Goal: Transaction & Acquisition: Book appointment/travel/reservation

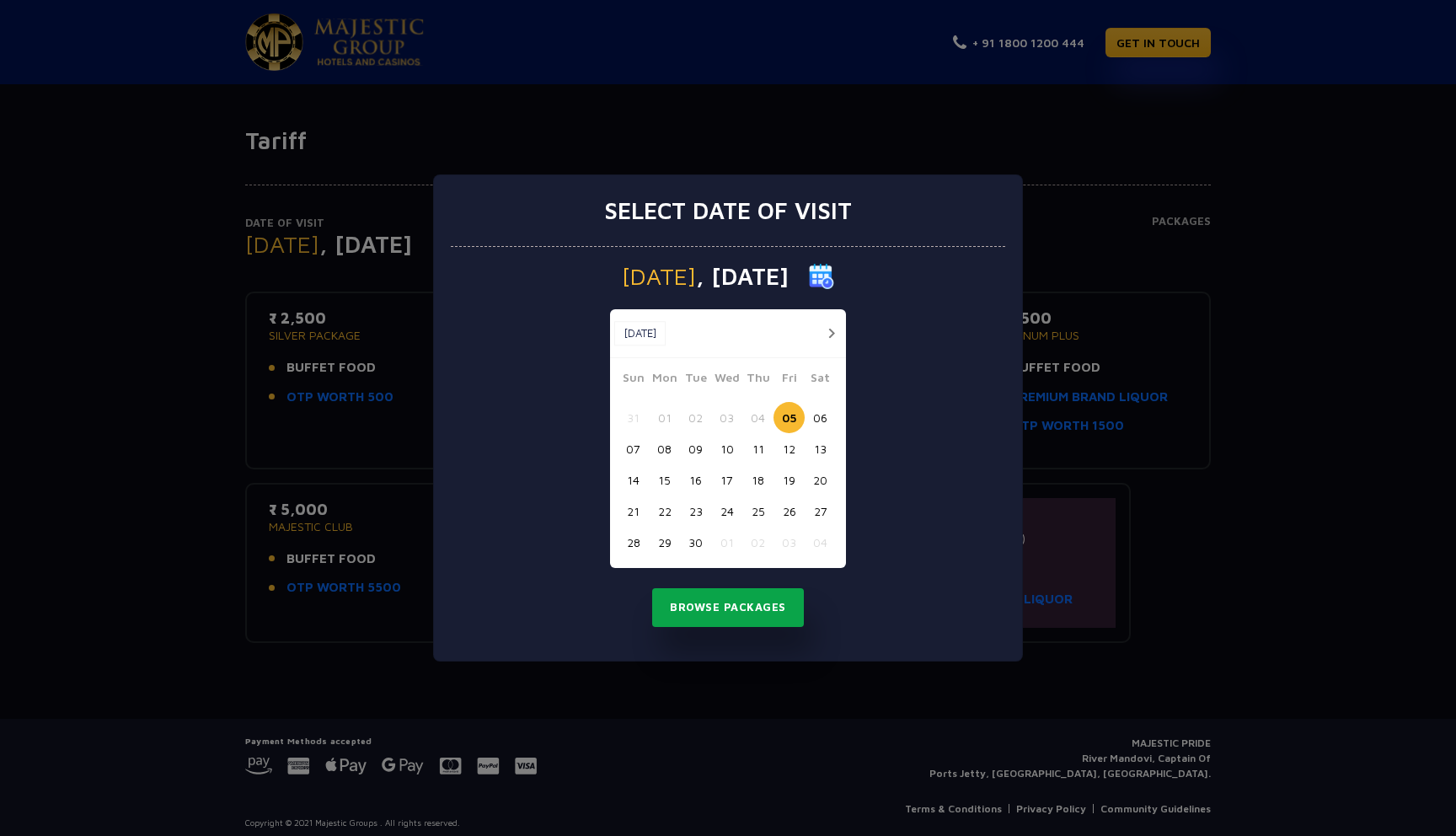
click at [763, 606] on button "Browse Packages" at bounding box center [728, 607] width 152 height 39
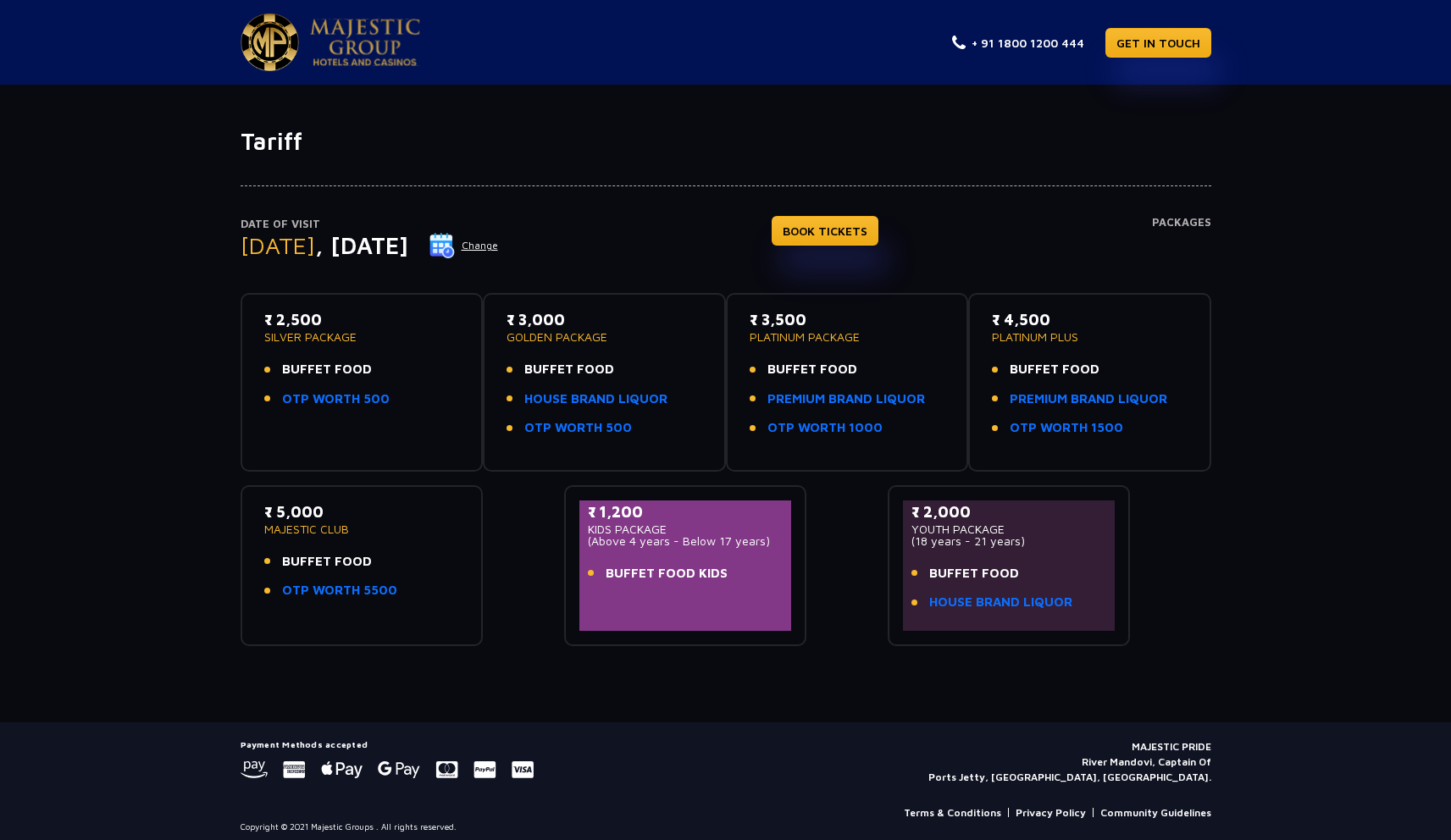
scroll to position [9, 0]
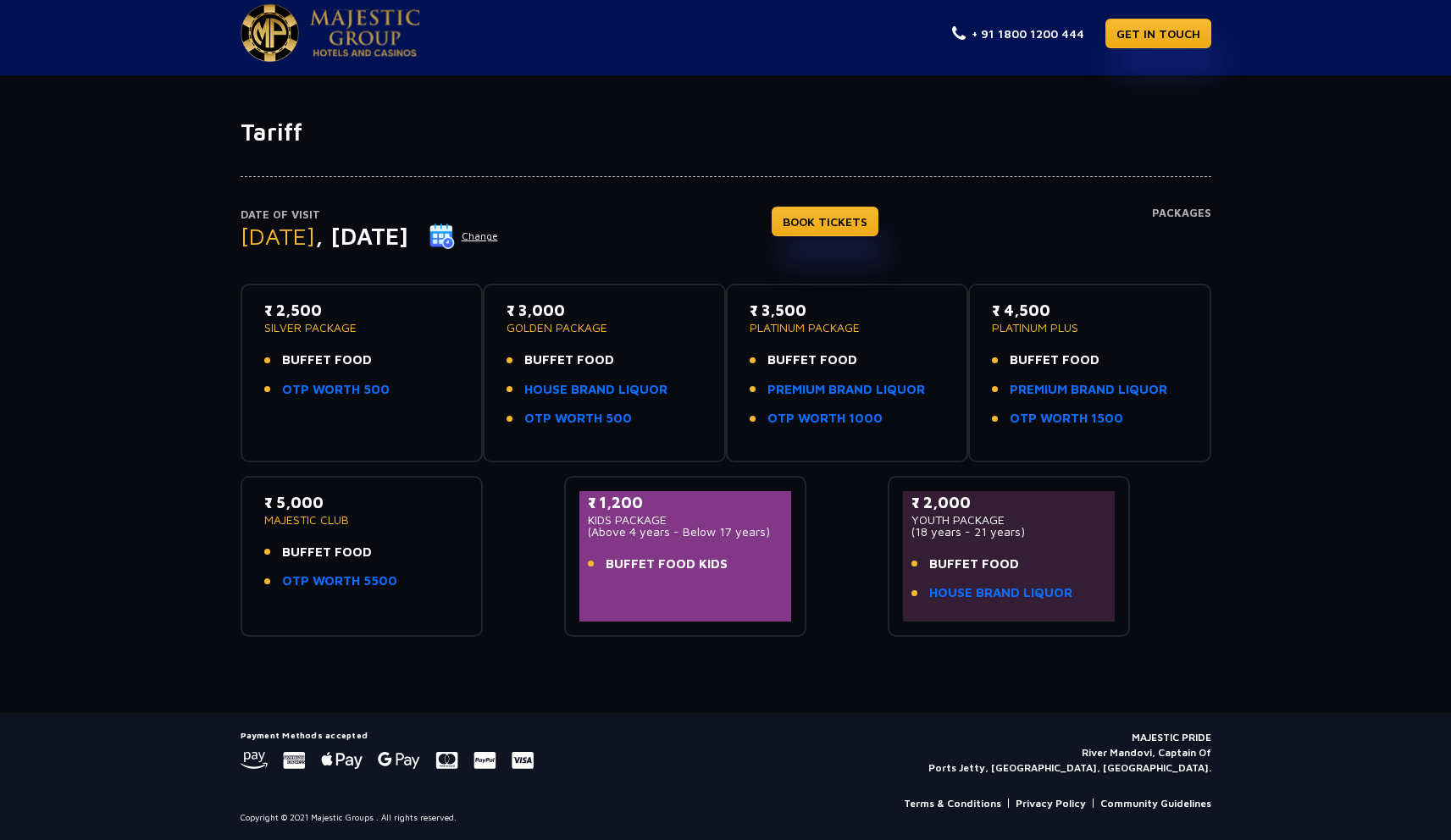
click at [464, 347] on div "₹ 2,500 SILVER PACKAGE BUFFET FOOD OTP WORTH 500" at bounding box center [362, 373] width 213 height 148
click at [610, 343] on div "₹ 3,000 GOLDEN PACKAGE BUFFET FOOD HOUSE BRAND LIQUOR OTP WORTH 500" at bounding box center [604, 369] width 195 height 140
click at [868, 352] on li "BUFFET FOOD" at bounding box center [846, 360] width 195 height 19
click at [1067, 353] on span "BUFFET FOOD" at bounding box center [1054, 360] width 90 height 19
click at [399, 500] on p "₹ 5,000" at bounding box center [362, 502] width 195 height 23
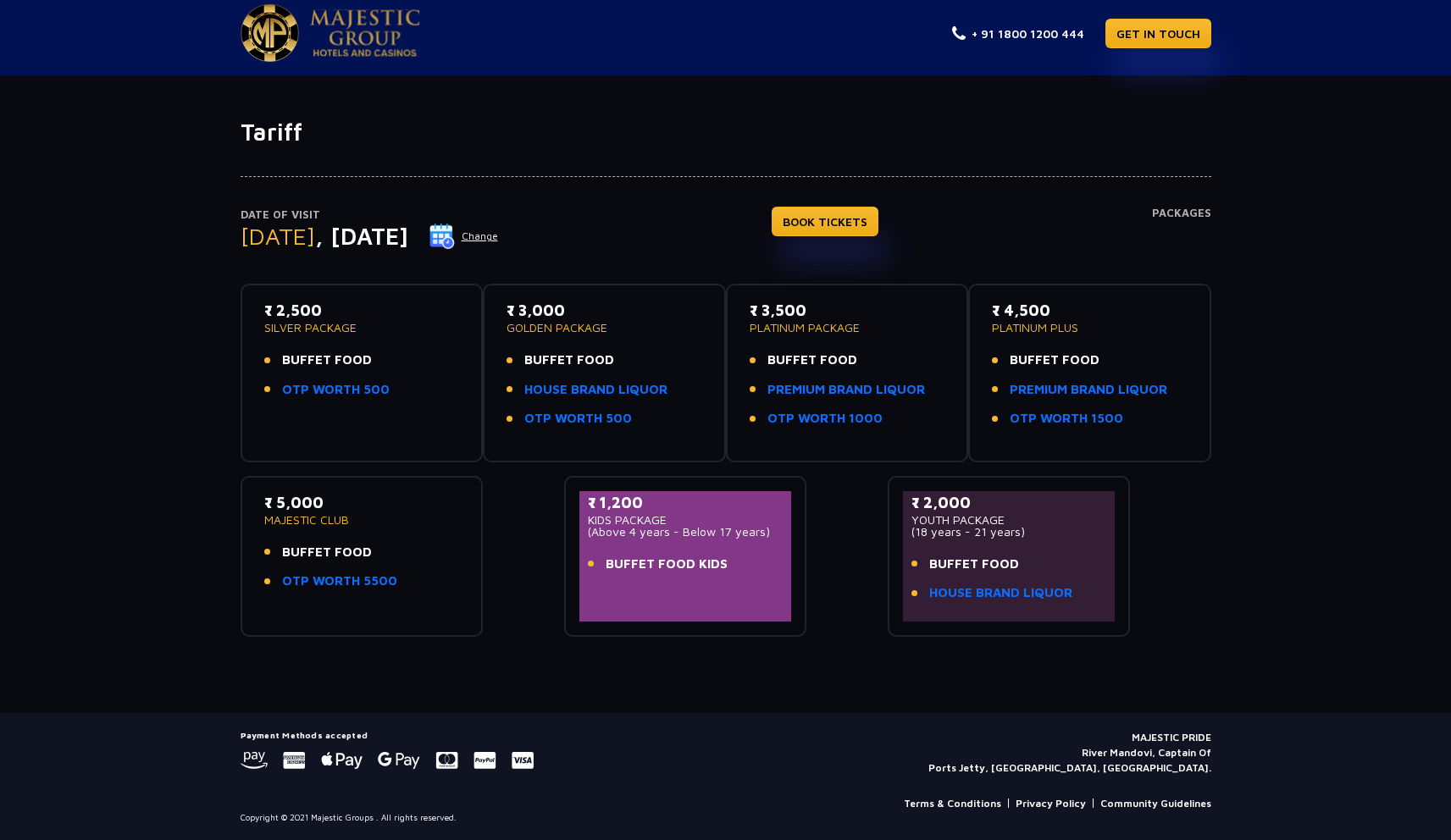
click at [564, 523] on div "₹ 1,200 KIDS PACKAGE (Above 4 years - Below 17 years) BUFFET FOOD KIDS" at bounding box center [685, 556] width 243 height 161
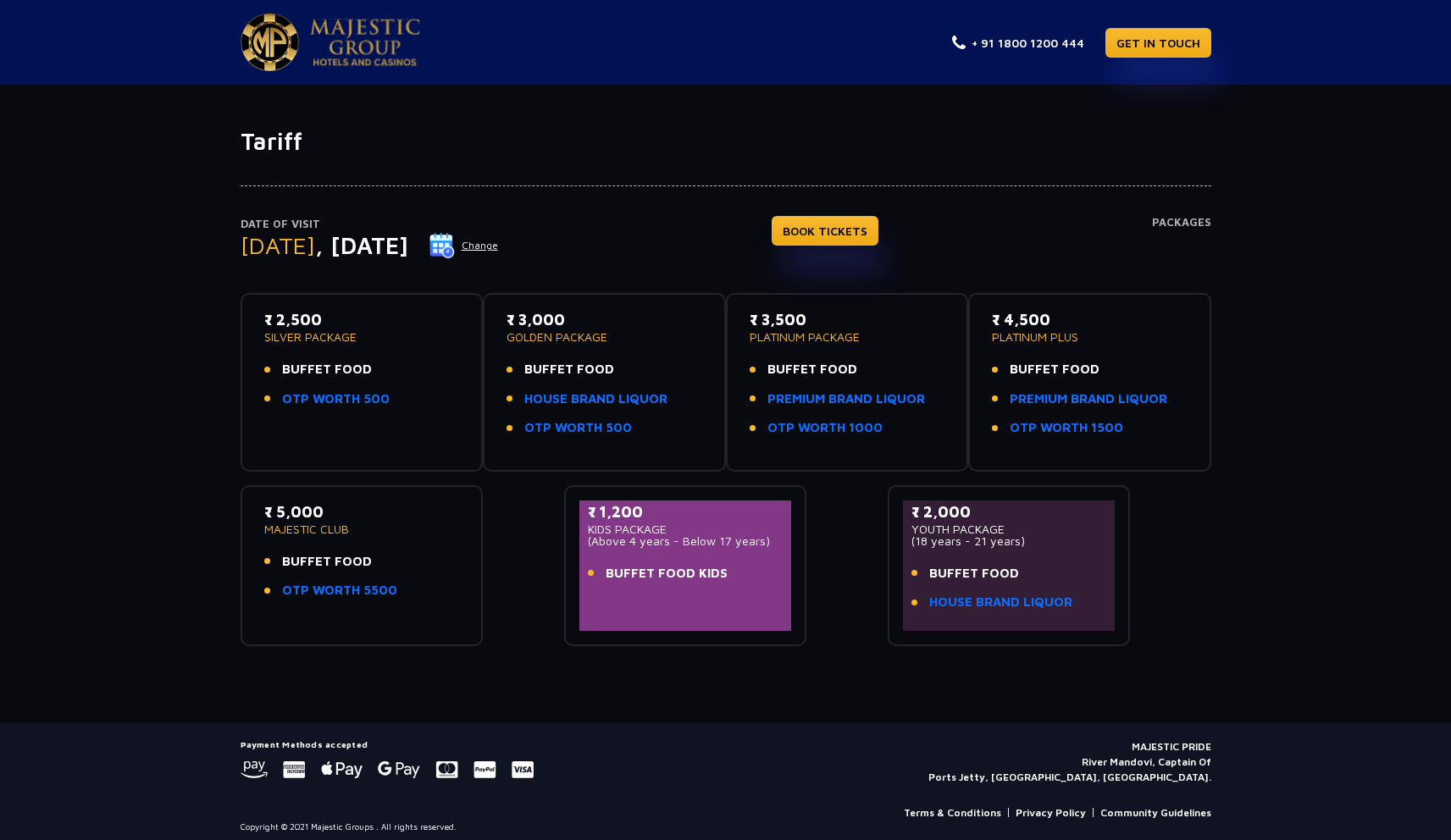
drag, startPoint x: 282, startPoint y: 368, endPoint x: 385, endPoint y: 368, distance: 103.0
click at [385, 368] on li "BUFFET FOOD" at bounding box center [362, 369] width 195 height 19
drag, startPoint x: 268, startPoint y: 398, endPoint x: 401, endPoint y: 396, distance: 133.0
click at [401, 396] on li "OTP WORTH 500" at bounding box center [362, 399] width 195 height 19
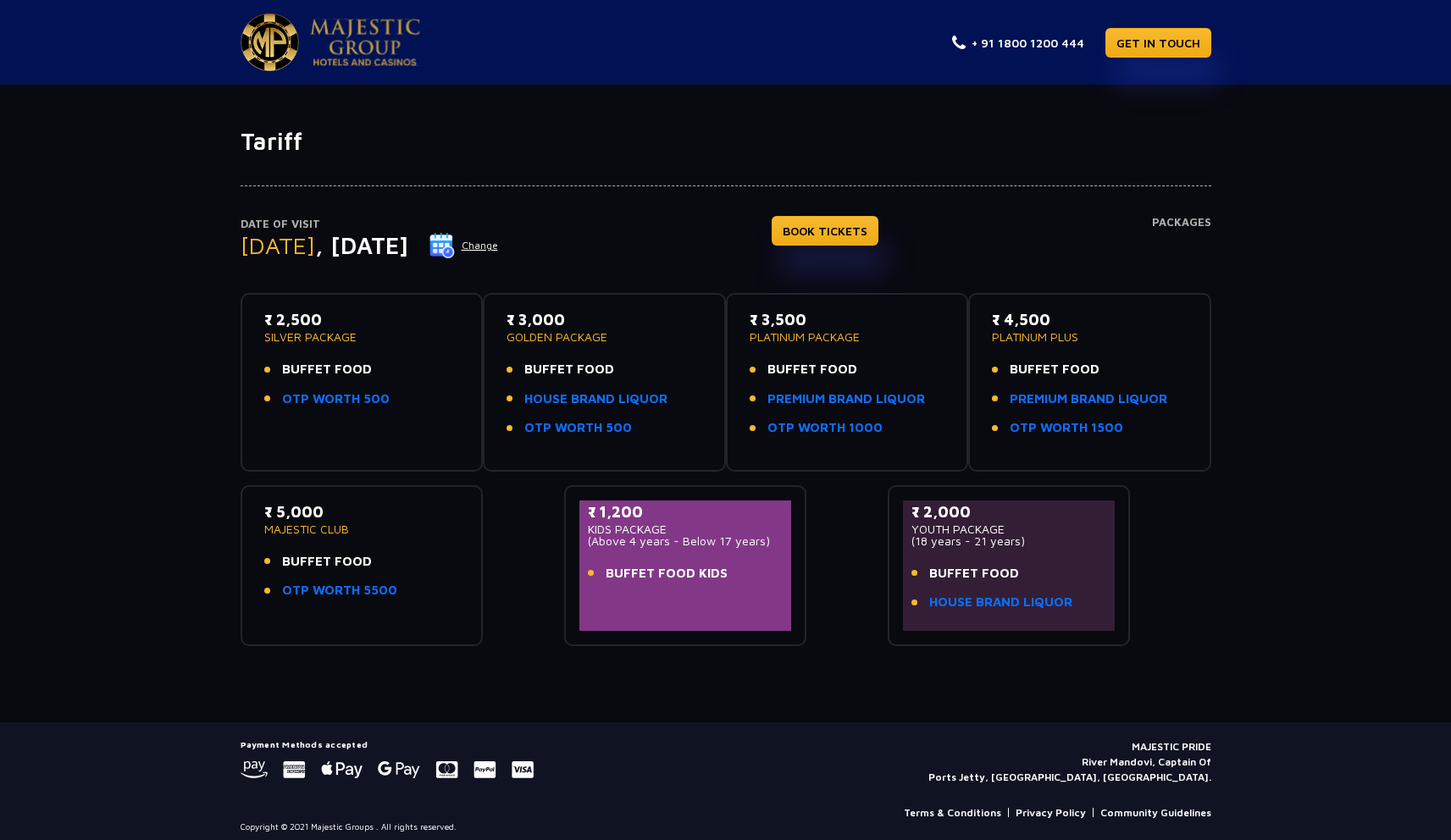
click at [401, 396] on li "OTP WORTH 500" at bounding box center [362, 399] width 195 height 19
drag, startPoint x: 510, startPoint y: 430, endPoint x: 650, endPoint y: 435, distance: 140.1
click at [650, 435] on div "₹ 3,000 GOLDEN PACKAGE BUFFET FOOD HOUSE BRAND LIQUOR OTP WORTH 500" at bounding box center [605, 382] width 213 height 148
click at [650, 435] on li "OTP WORTH 500" at bounding box center [604, 427] width 195 height 19
drag, startPoint x: 743, startPoint y: 328, endPoint x: 871, endPoint y: 345, distance: 129.1
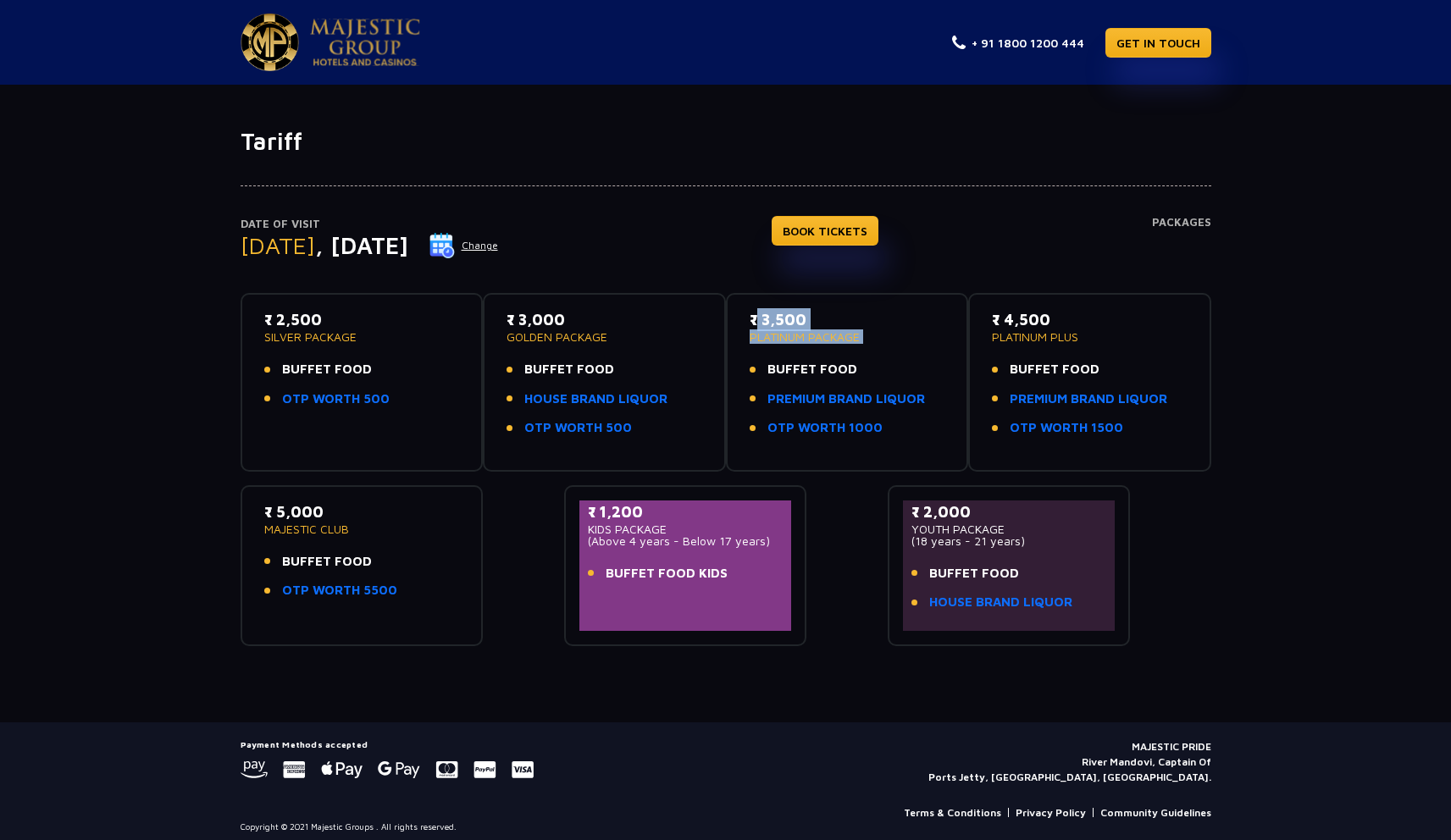
click at [871, 345] on div "₹ 3,500 PLATINUM PACKAGE BUFFET FOOD PREMIUM BRAND LIQUOR OTP WORTH 1000" at bounding box center [847, 382] width 213 height 148
click at [871, 345] on div "₹ 3,500 PLATINUM PACKAGE BUFFET FOOD PREMIUM BRAND LIQUOR OTP WORTH 1000" at bounding box center [846, 378] width 195 height 140
drag, startPoint x: 871, startPoint y: 345, endPoint x: 746, endPoint y: 310, distance: 129.8
click at [747, 310] on div "₹ 3,500 PLATINUM PACKAGE BUFFET FOOD PREMIUM BRAND LIQUOR OTP WORTH 1000" at bounding box center [847, 382] width 213 height 148
click at [746, 310] on div "₹ 3,500 PLATINUM PACKAGE BUFFET FOOD PREMIUM BRAND LIQUOR OTP WORTH 1000" at bounding box center [847, 382] width 213 height 148
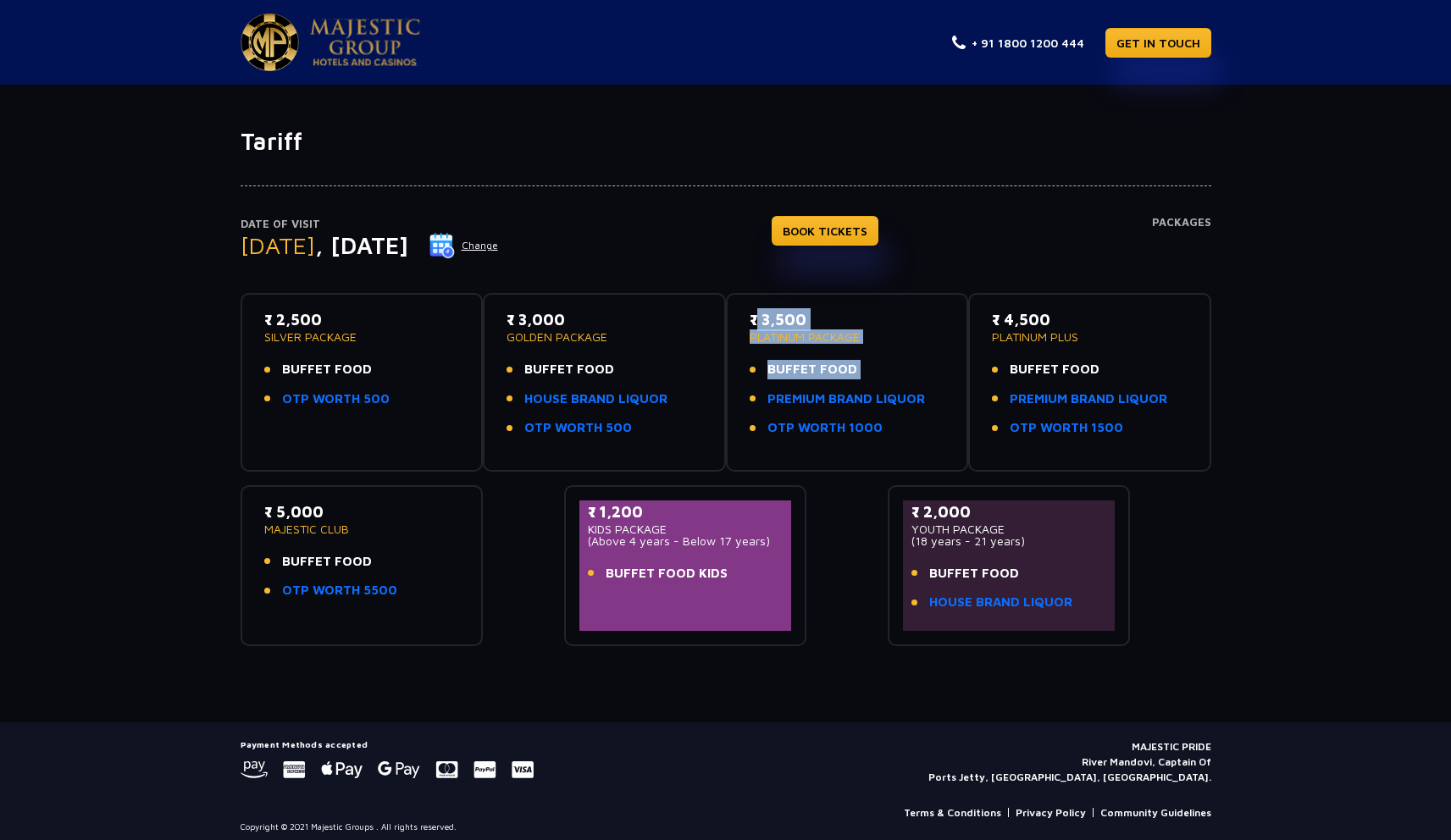
drag, startPoint x: 746, startPoint y: 310, endPoint x: 906, endPoint y: 376, distance: 173.1
click at [906, 376] on div "₹ 3,500 PLATINUM PACKAGE BUFFET FOOD PREMIUM BRAND LIQUOR OTP WORTH 1000" at bounding box center [847, 382] width 213 height 148
click at [906, 376] on li "BUFFET FOOD" at bounding box center [846, 369] width 195 height 19
drag, startPoint x: 746, startPoint y: 374, endPoint x: 1181, endPoint y: 402, distance: 435.9
click at [1181, 402] on div "₹ 2,500 SILVER PACKAGE BUFFET FOOD OTP WORTH 500 ₹ 3,000 GOLDEN PACKAGE BUFFET …" at bounding box center [726, 462] width 971 height 366
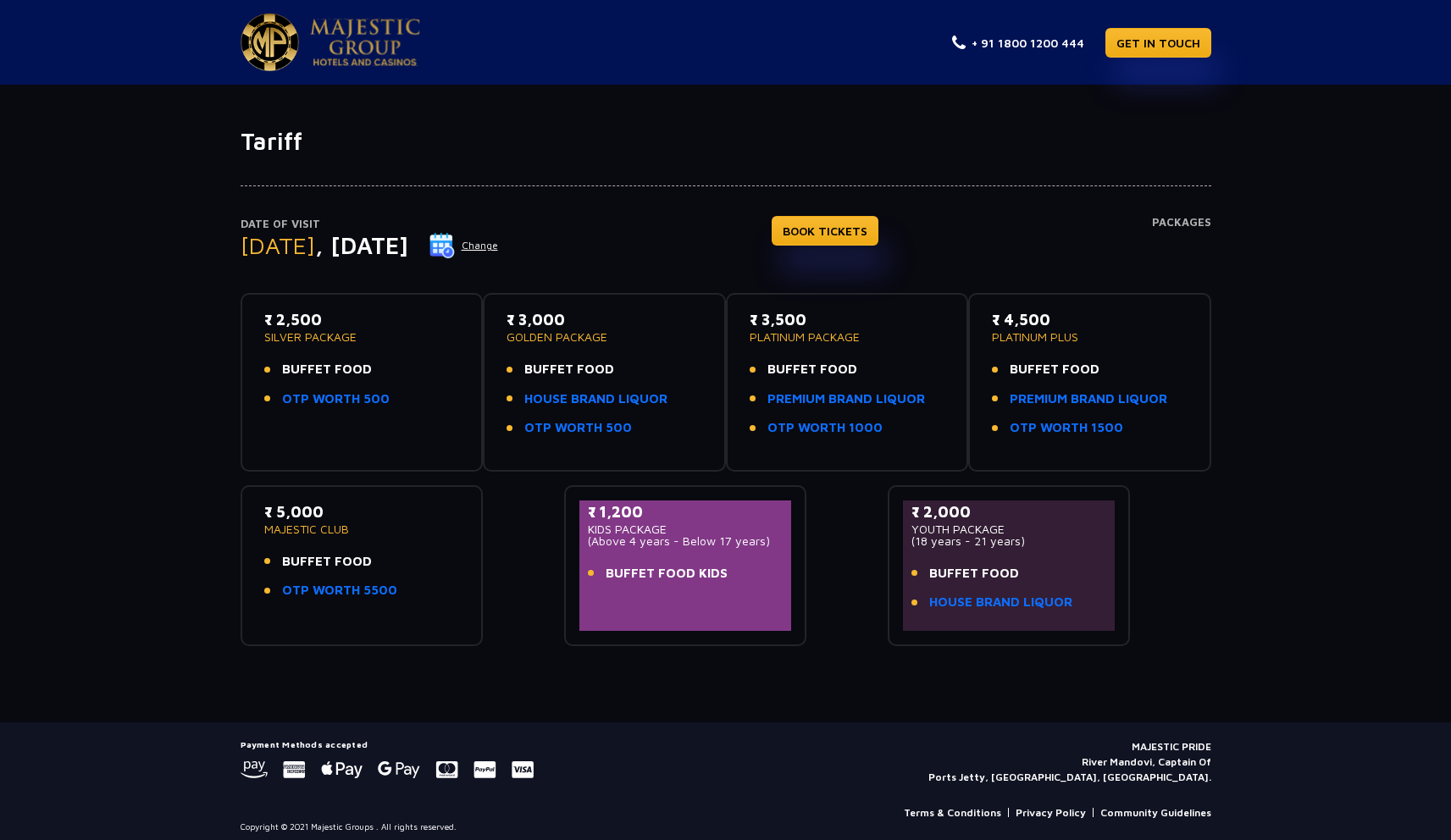
click at [1181, 401] on li "PREMIUM BRAND LIQUOR" at bounding box center [1089, 399] width 195 height 19
click at [1178, 224] on h4 "Packages" at bounding box center [1181, 246] width 59 height 61
click at [310, 45] on img at bounding box center [365, 42] width 110 height 47
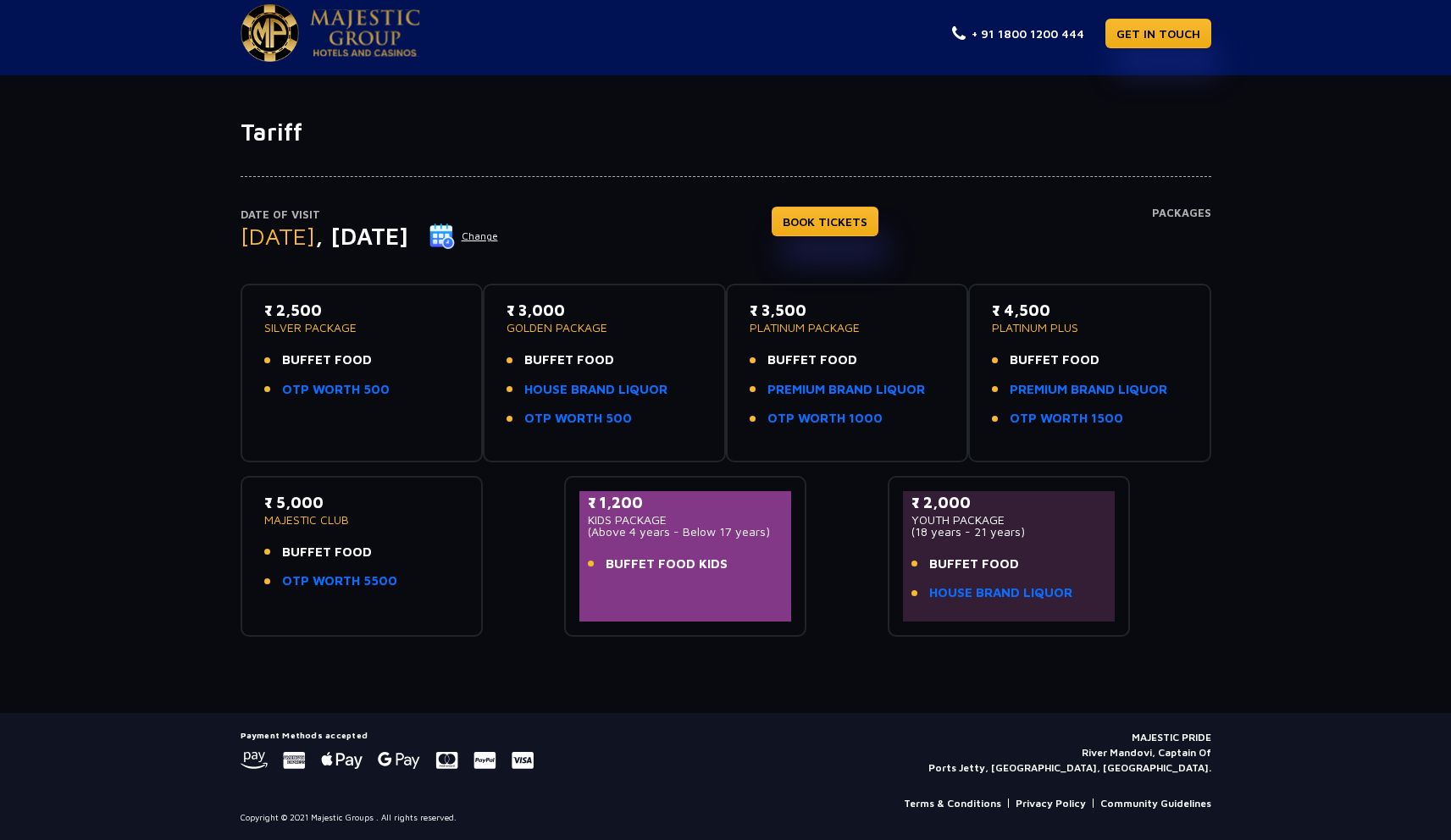
drag, startPoint x: 572, startPoint y: 514, endPoint x: 768, endPoint y: 592, distance: 211.0
click at [768, 592] on div "₹ 1,200 KIDS PACKAGE (Above 4 years - Below 17 years) BUFFET FOOD KIDS" at bounding box center [685, 556] width 243 height 161
click at [768, 592] on div "₹ 1,200 KIDS PACKAGE (Above 4 years - Below 17 years) BUFFET FOOD KIDS" at bounding box center [685, 555] width 213 height 130
drag, startPoint x: 917, startPoint y: 528, endPoint x: 1006, endPoint y: 535, distance: 89.3
click at [1006, 535] on p "(18 years - 21 years)" at bounding box center [1008, 532] width 195 height 12
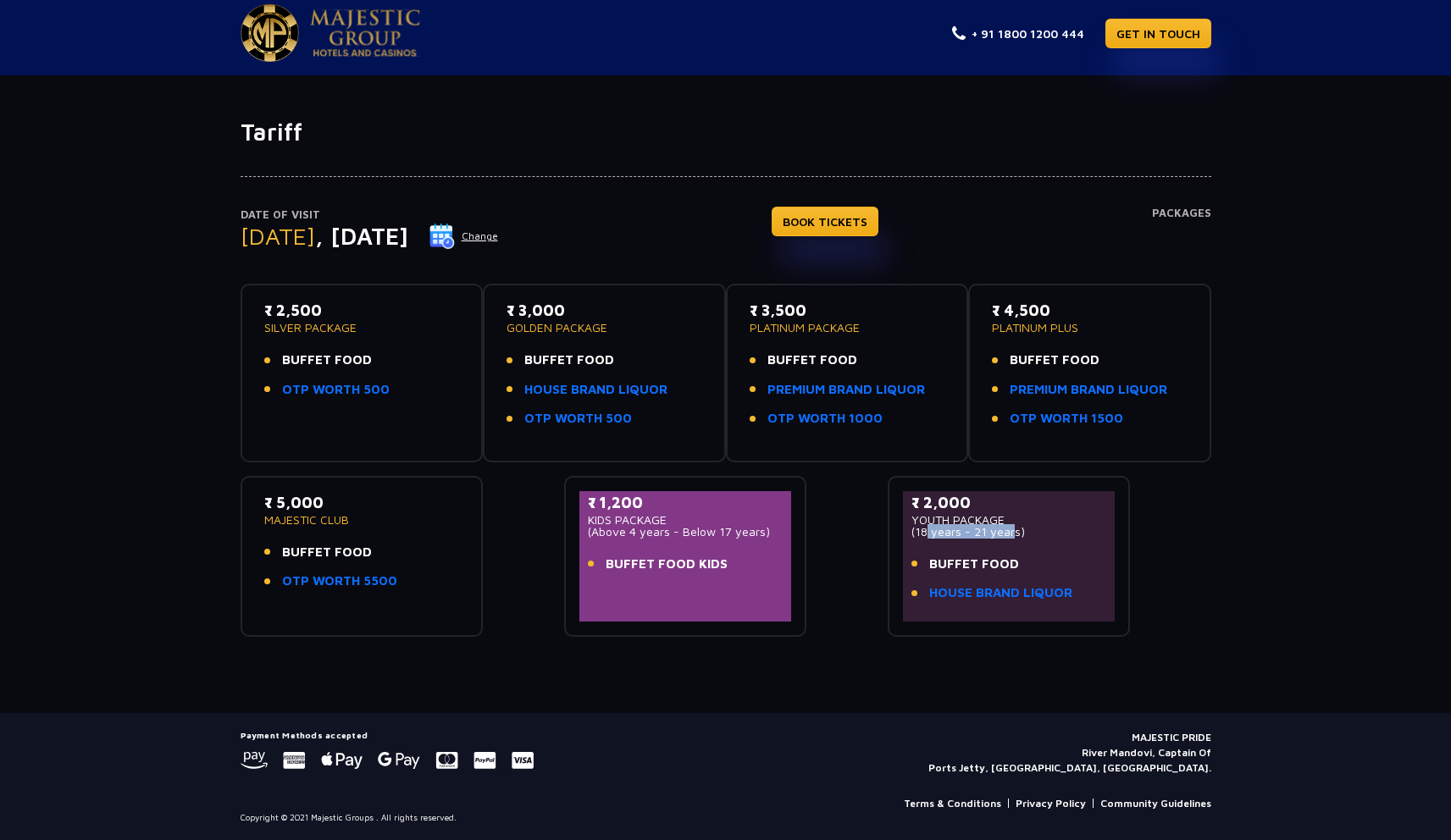
click at [1006, 535] on p "(18 years - 21 years)" at bounding box center [1008, 532] width 195 height 12
drag, startPoint x: 1006, startPoint y: 535, endPoint x: 918, endPoint y: 535, distance: 88.0
click at [918, 535] on p "(18 years - 21 years)" at bounding box center [1008, 532] width 195 height 12
drag, startPoint x: 918, startPoint y: 535, endPoint x: 1015, endPoint y: 534, distance: 97.0
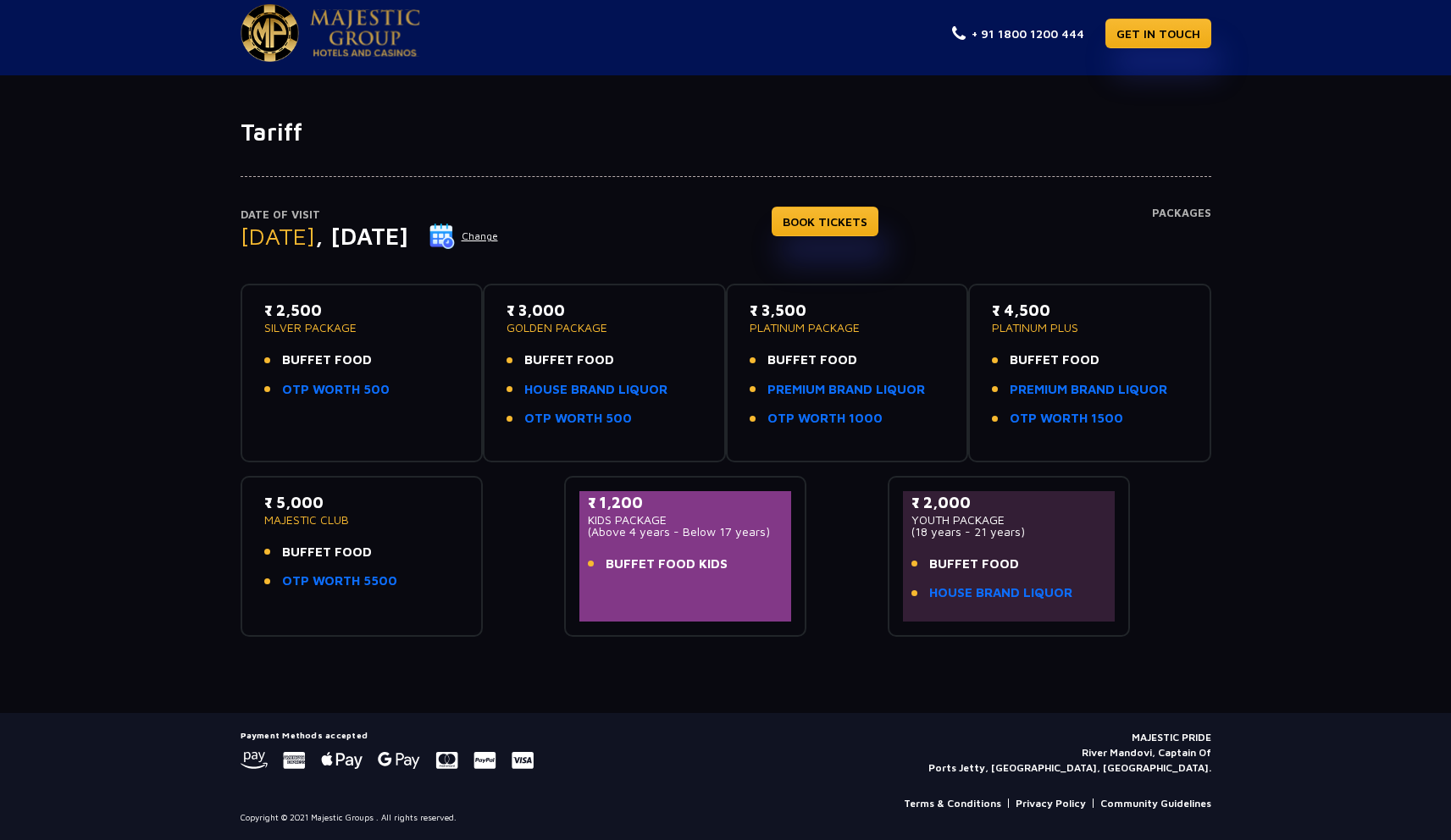
click at [1015, 534] on p "(18 years - 21 years)" at bounding box center [1008, 532] width 195 height 12
drag, startPoint x: 926, startPoint y: 564, endPoint x: 1060, endPoint y: 562, distance: 134.0
click at [1060, 564] on li "BUFFET FOOD" at bounding box center [1008, 564] width 195 height 19
click at [1060, 562] on li "BUFFET FOOD" at bounding box center [1008, 564] width 195 height 19
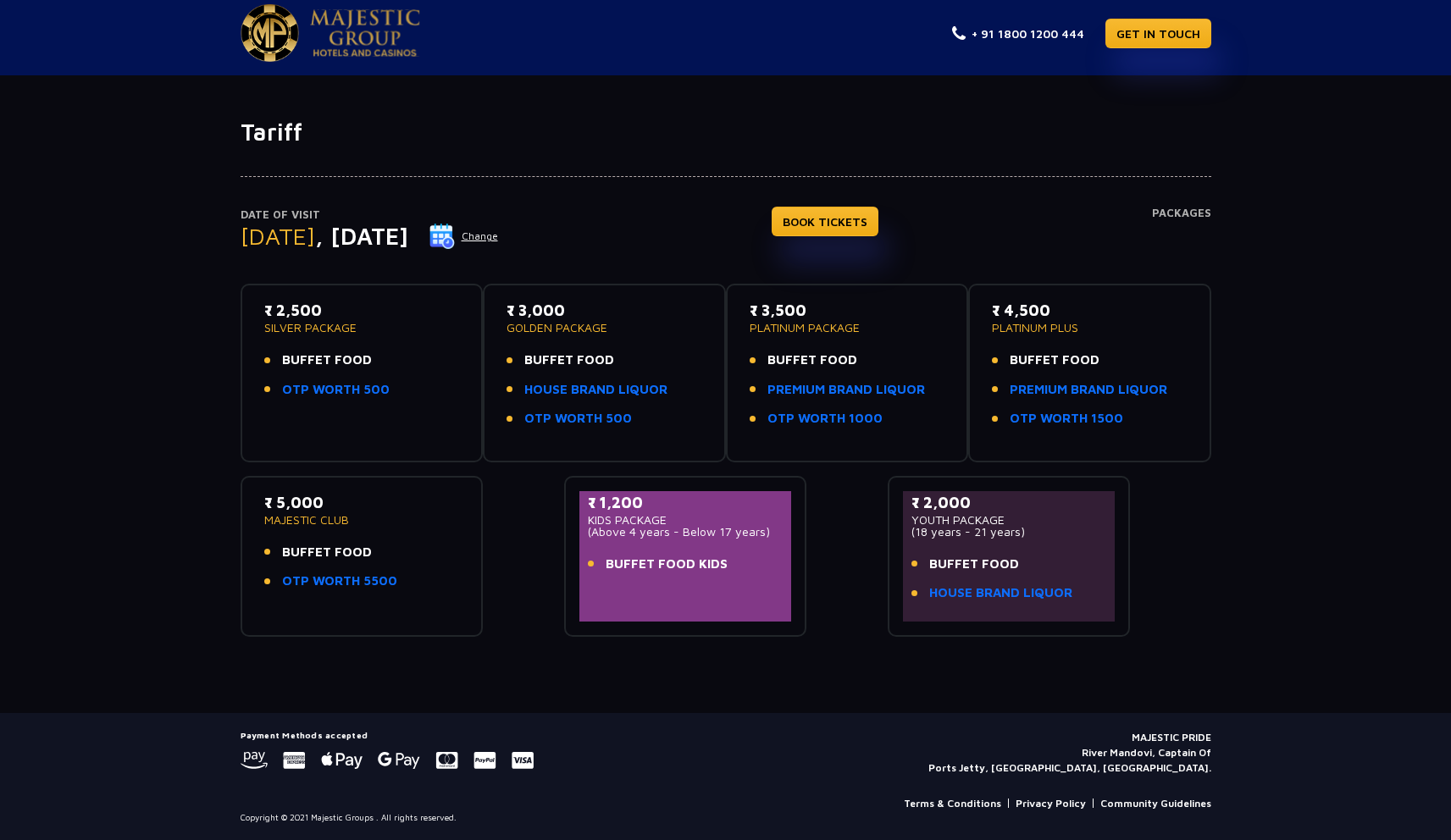
scroll to position [0, 0]
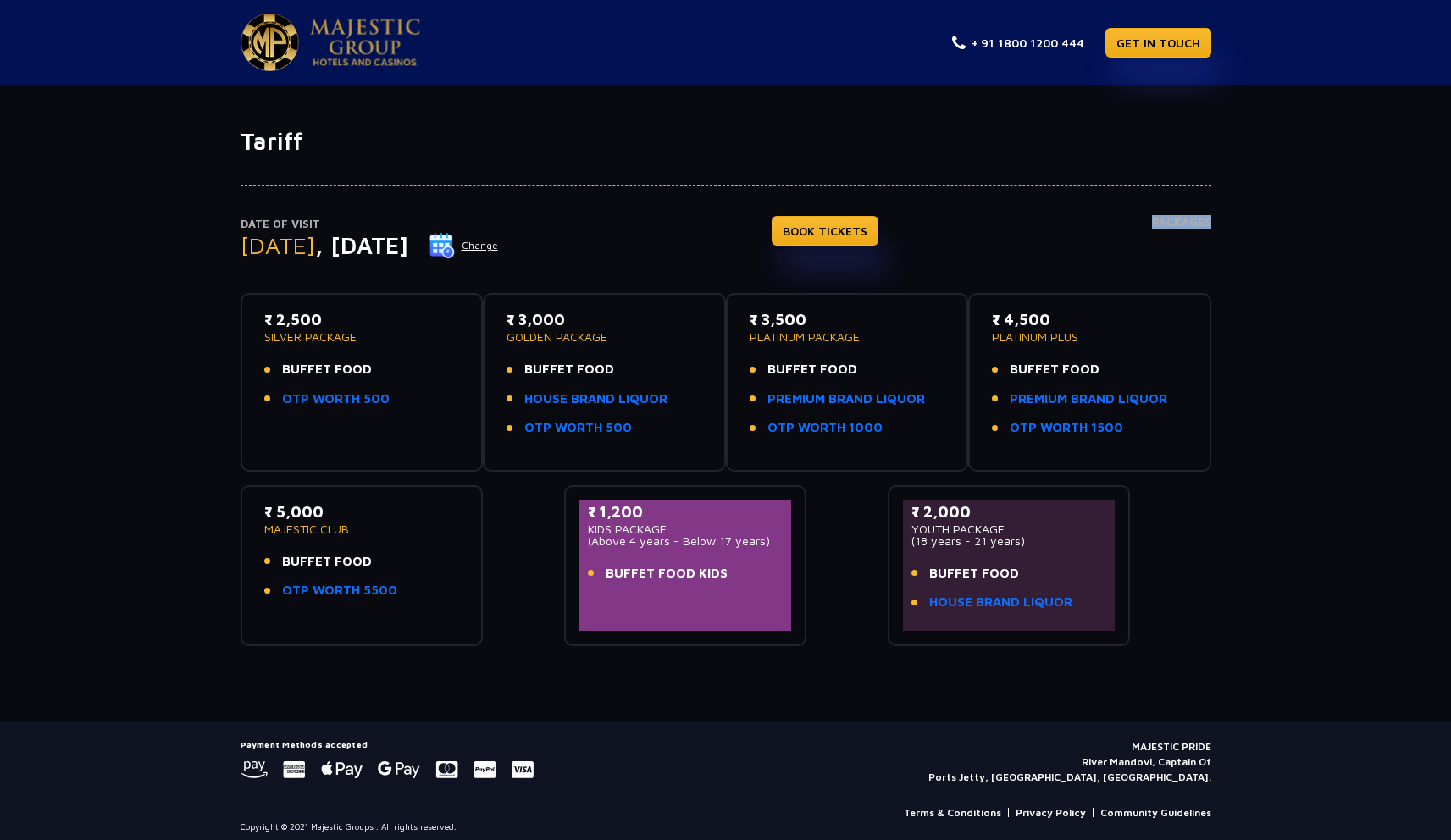
drag, startPoint x: 1136, startPoint y: 223, endPoint x: 1244, endPoint y: 223, distance: 108.0
click at [1244, 223] on div "Date of Visit Friday , 05 Sep 2025 Change BOOK TICKETS Packages ₹ 2,500 SILVER …" at bounding box center [726, 400] width 1451 height 490
click at [1243, 222] on div "Date of Visit Friday , 05 Sep 2025 Change BOOK TICKETS Packages ₹ 2,500 SILVER …" at bounding box center [726, 400] width 1451 height 490
drag, startPoint x: 1243, startPoint y: 222, endPoint x: 1126, endPoint y: 221, distance: 117.0
click at [1126, 221] on div "Date of Visit Friday , 05 Sep 2025 Change BOOK TICKETS Packages ₹ 2,500 SILVER …" at bounding box center [726, 400] width 1451 height 490
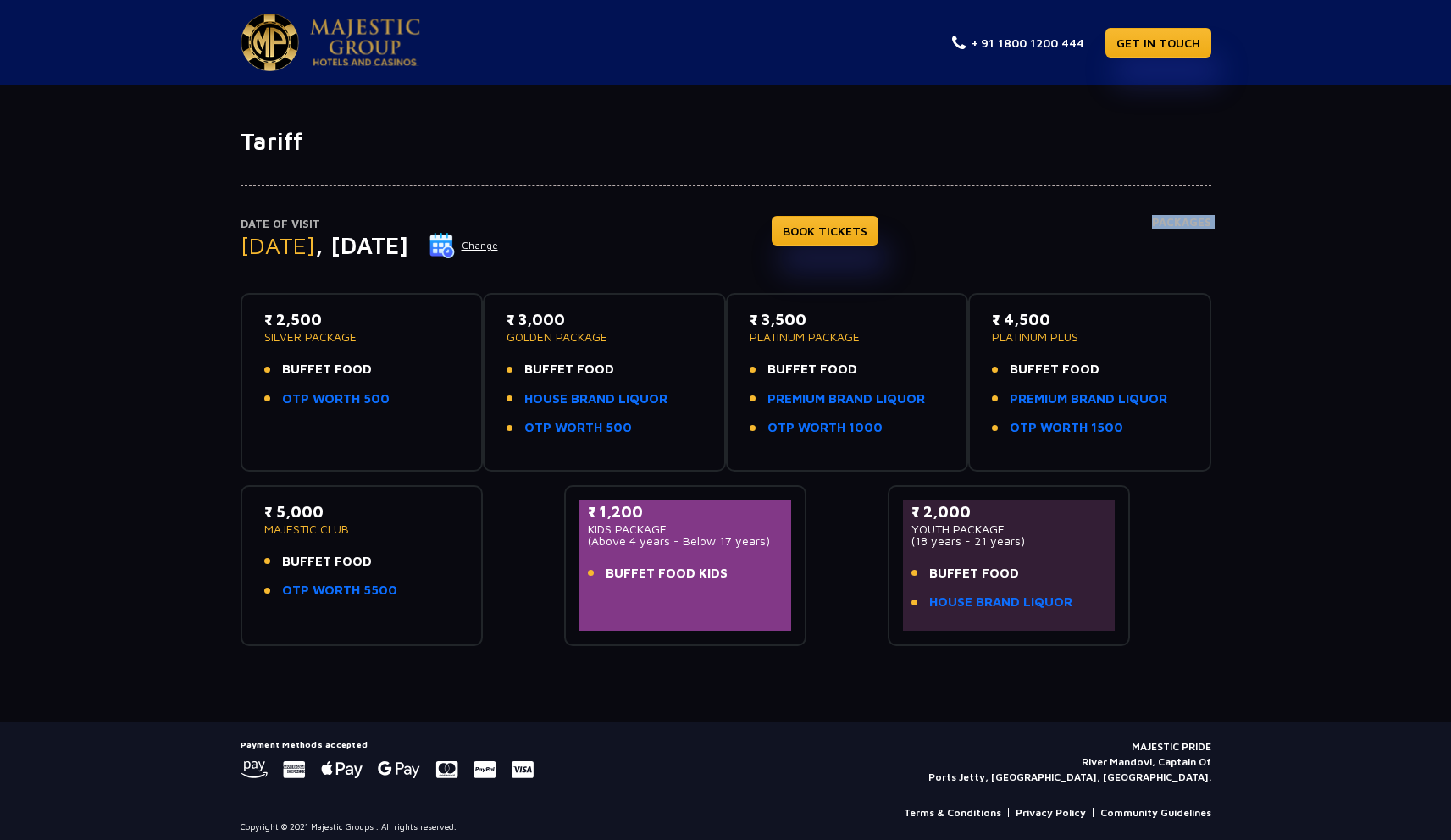
click at [1126, 221] on div "Date of Visit Friday , 05 Sep 2025 Change BOOK TICKETS Packages" at bounding box center [726, 255] width 971 height 78
click at [1284, 220] on div "Date of Visit Friday , 05 Sep 2025 Change BOOK TICKETS Packages ₹ 2,500 SILVER …" at bounding box center [726, 400] width 1451 height 490
drag, startPoint x: 1284, startPoint y: 227, endPoint x: 167, endPoint y: 153, distance: 1119.4
click at [167, 153] on div "Tariff Date of Visit Friday , 05 Sep 2025 Change BOOK TICKETS Packages ₹ 2,500 …" at bounding box center [726, 425] width 1451 height 595
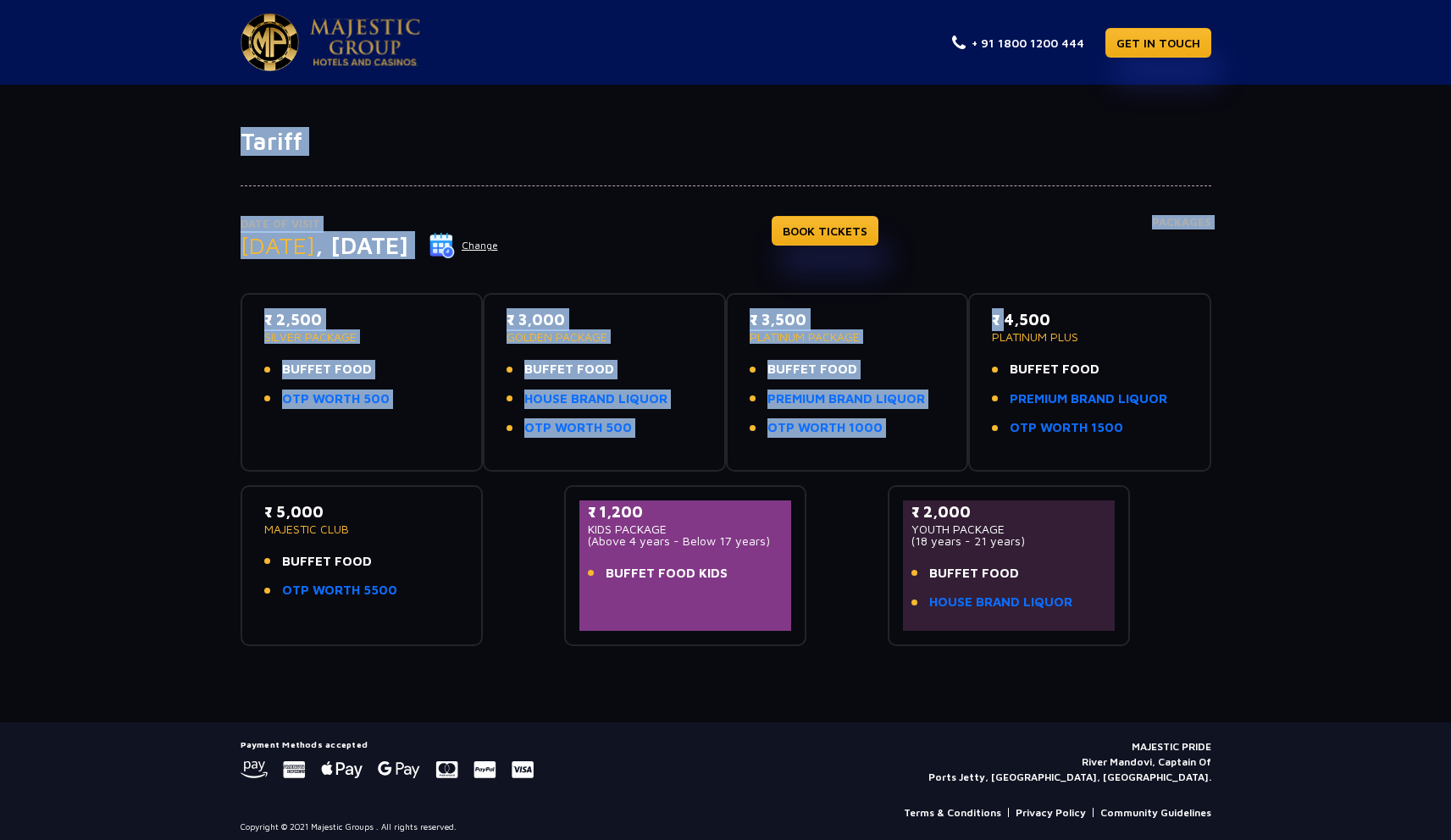
drag, startPoint x: 167, startPoint y: 153, endPoint x: 1176, endPoint y: 289, distance: 1018.1
click at [1177, 291] on div "Tariff Date of Visit Friday , 05 Sep 2025 Change BOOK TICKETS Packages ₹ 2,500 …" at bounding box center [726, 425] width 1451 height 595
click at [1273, 223] on div "Date of Visit Friday , 05 Sep 2025 Change BOOK TICKETS Packages ₹ 2,500 SILVER …" at bounding box center [726, 400] width 1451 height 490
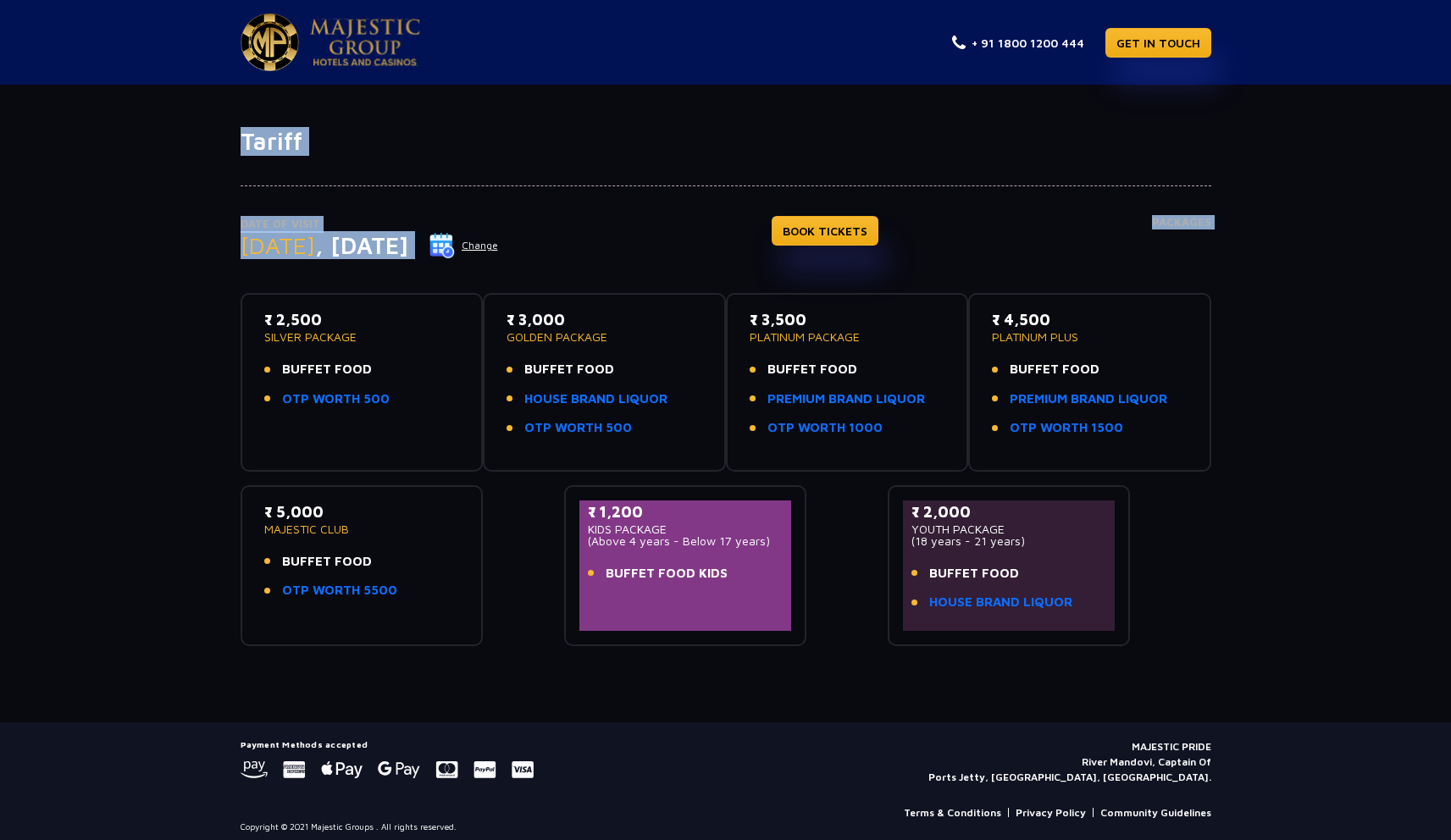
drag, startPoint x: 1273, startPoint y: 223, endPoint x: 242, endPoint y: 130, distance: 1035.2
click at [243, 127] on div "Tariff Date of Visit Friday , 05 Sep 2025 Change BOOK TICKETS Packages ₹ 2,500 …" at bounding box center [726, 425] width 1451 height 595
click at [242, 130] on h1 "Tariff" at bounding box center [726, 142] width 971 height 29
drag, startPoint x: 242, startPoint y: 130, endPoint x: 1174, endPoint y: 272, distance: 942.8
click at [1174, 272] on div "Tariff Date of Visit Friday , 05 Sep 2025 Change BOOK TICKETS Packages ₹ 2,500 …" at bounding box center [726, 425] width 1451 height 595
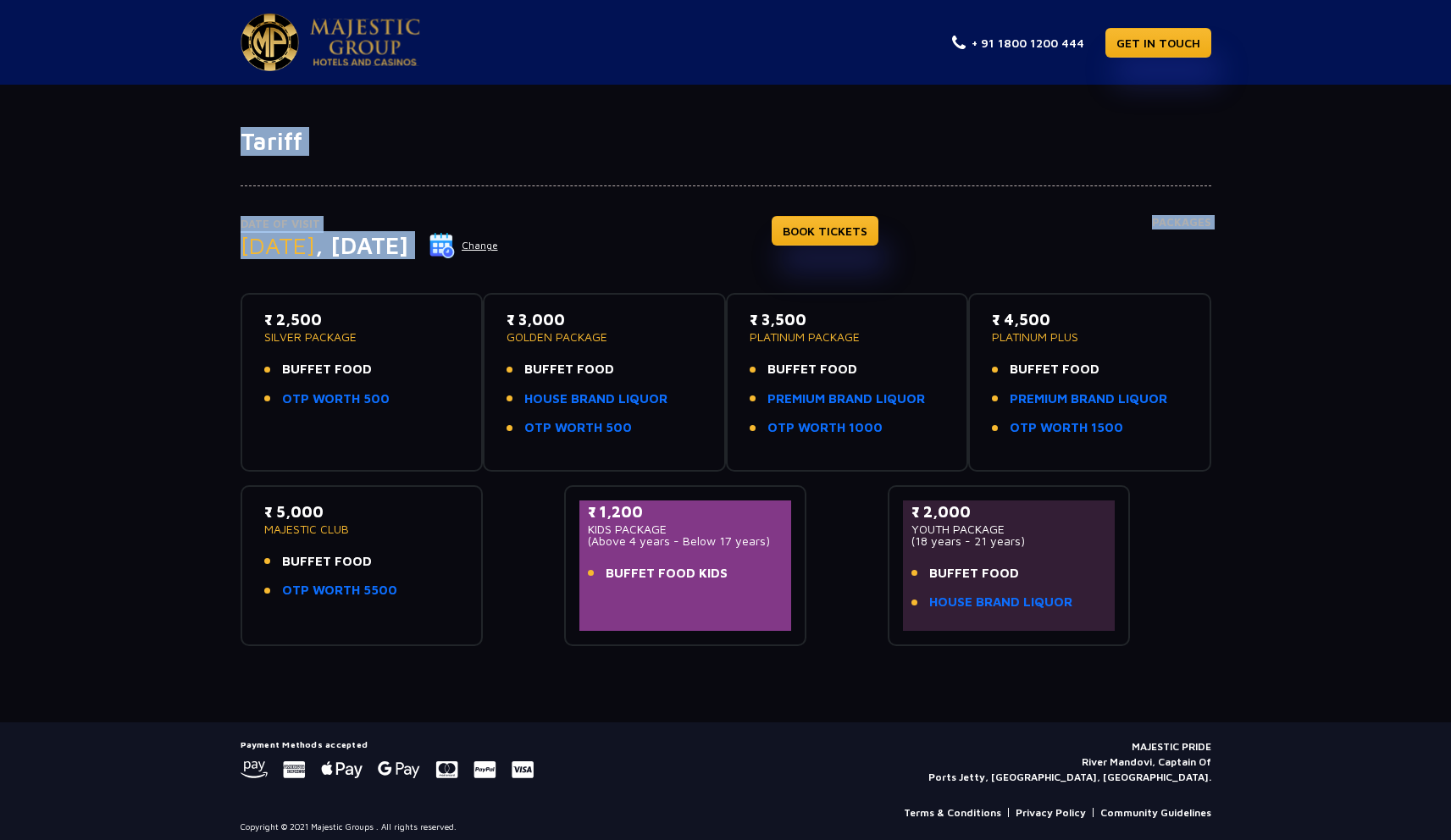
click at [1174, 272] on h4 "Packages" at bounding box center [1181, 246] width 59 height 61
drag, startPoint x: 1174, startPoint y: 272, endPoint x: 232, endPoint y: 102, distance: 957.2
click at [232, 102] on div "Tariff Date of Visit Friday , 05 Sep 2025 Change BOOK TICKETS Packages ₹ 2,500 …" at bounding box center [726, 404] width 1451 height 638
drag, startPoint x: 232, startPoint y: 102, endPoint x: 1138, endPoint y: 273, distance: 922.0
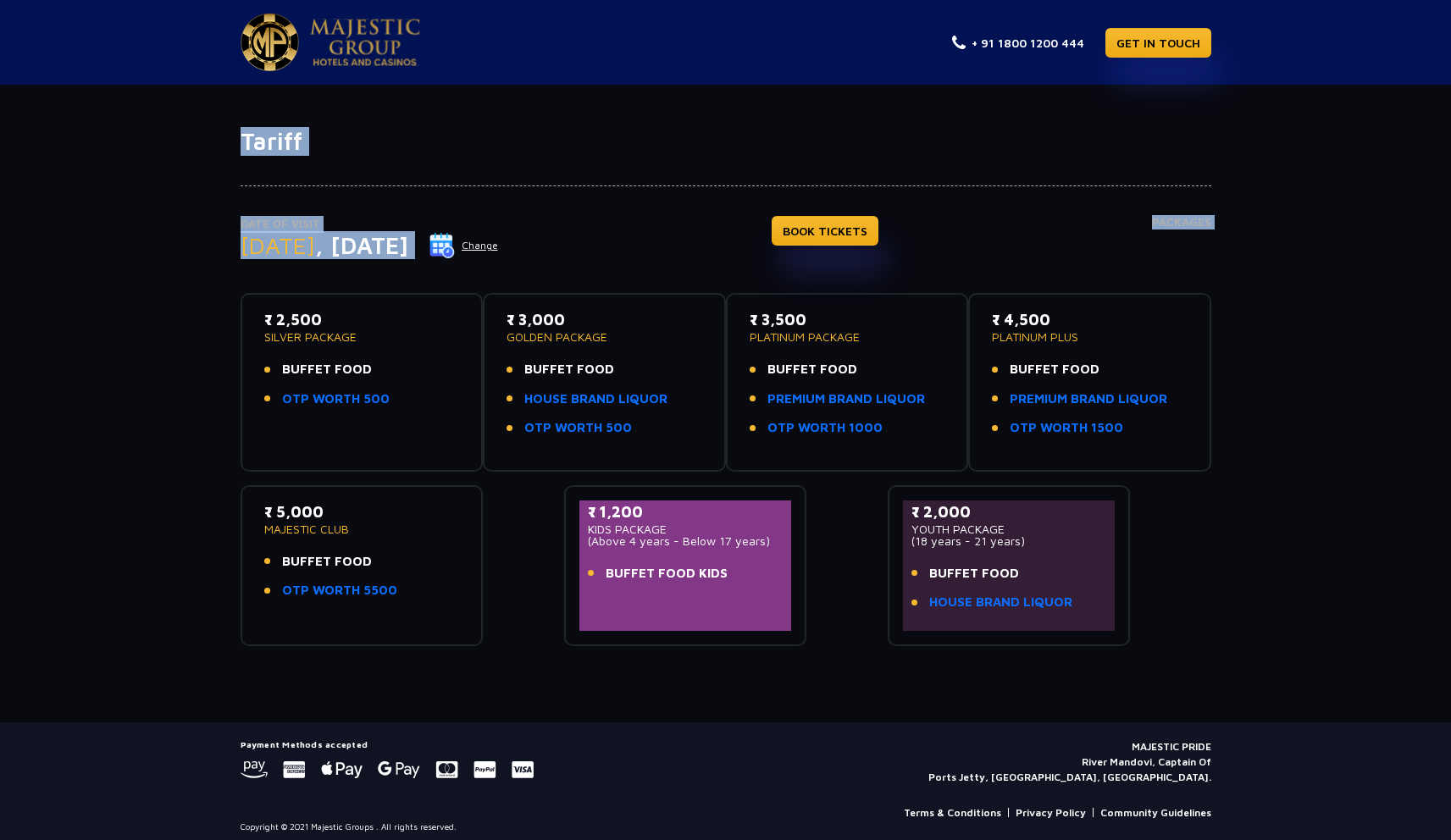
click at [1138, 273] on div "Tariff Date of Visit Friday , 05 Sep 2025 Change BOOK TICKETS Packages ₹ 2,500 …" at bounding box center [726, 404] width 1451 height 638
click at [1143, 273] on div "Date of Visit Friday , 05 Sep 2025 Change BOOK TICKETS Packages" at bounding box center [726, 255] width 971 height 78
drag, startPoint x: 1143, startPoint y: 273, endPoint x: 166, endPoint y: 132, distance: 987.1
click at [166, 133] on div "Tariff Date of Visit Friday , 05 Sep 2025 Change BOOK TICKETS Packages ₹ 2,500 …" at bounding box center [726, 425] width 1451 height 595
click at [166, 132] on div "Tariff Date of Visit Friday , 05 Sep 2025 Change BOOK TICKETS Packages ₹ 2,500 …" at bounding box center [726, 425] width 1451 height 595
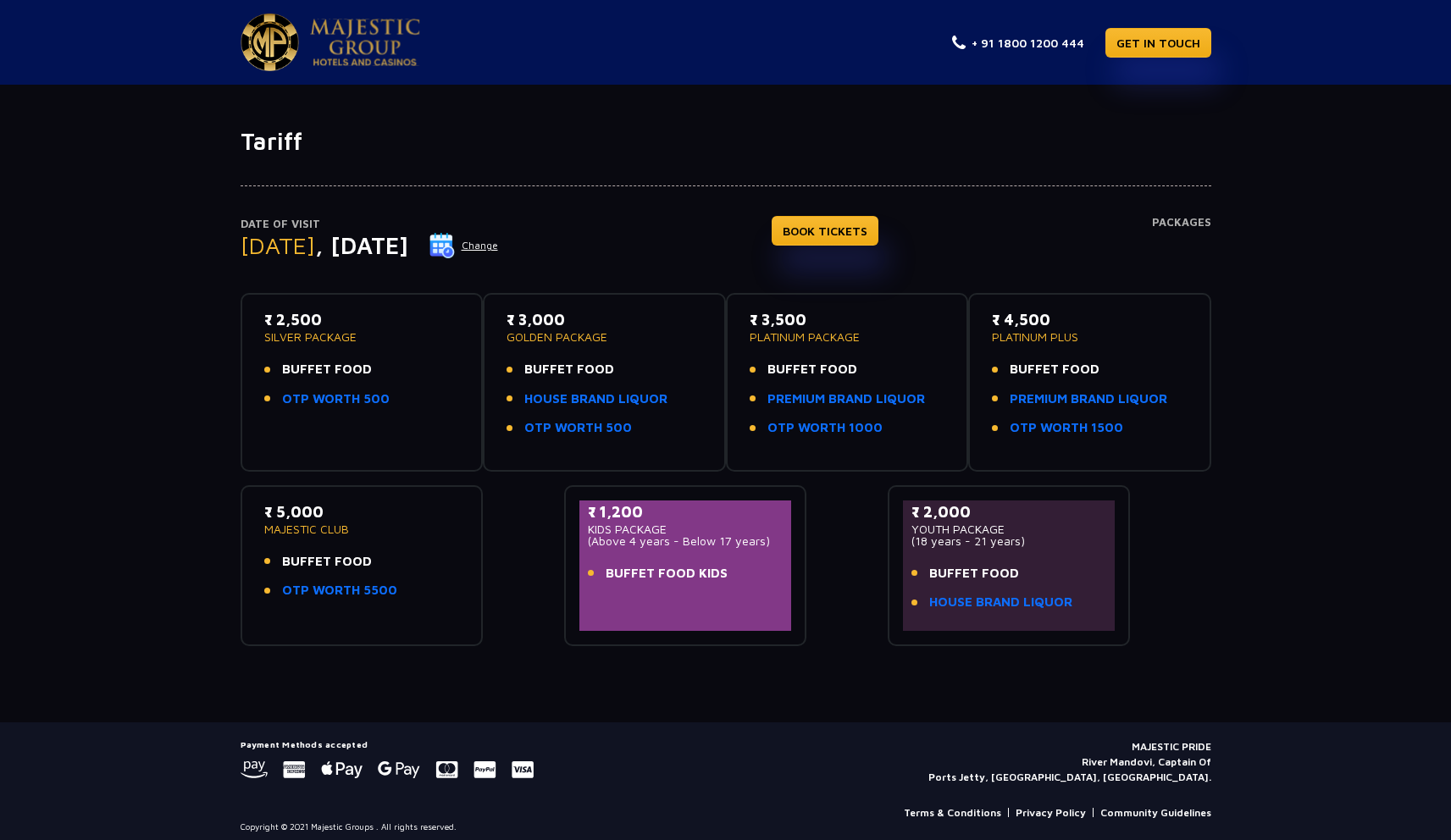
click at [342, 47] on img at bounding box center [365, 42] width 110 height 47
drag, startPoint x: 743, startPoint y: 324, endPoint x: 894, endPoint y: 419, distance: 178.4
click at [894, 420] on div "₹ 3,500 PLATINUM PACKAGE BUFFET FOOD PREMIUM BRAND LIQUOR OTP WORTH 1000" at bounding box center [847, 382] width 213 height 148
click at [894, 419] on li "OTP WORTH 1000" at bounding box center [846, 427] width 195 height 19
click at [1006, 334] on p "PLATINUM PLUS" at bounding box center [1089, 336] width 195 height 12
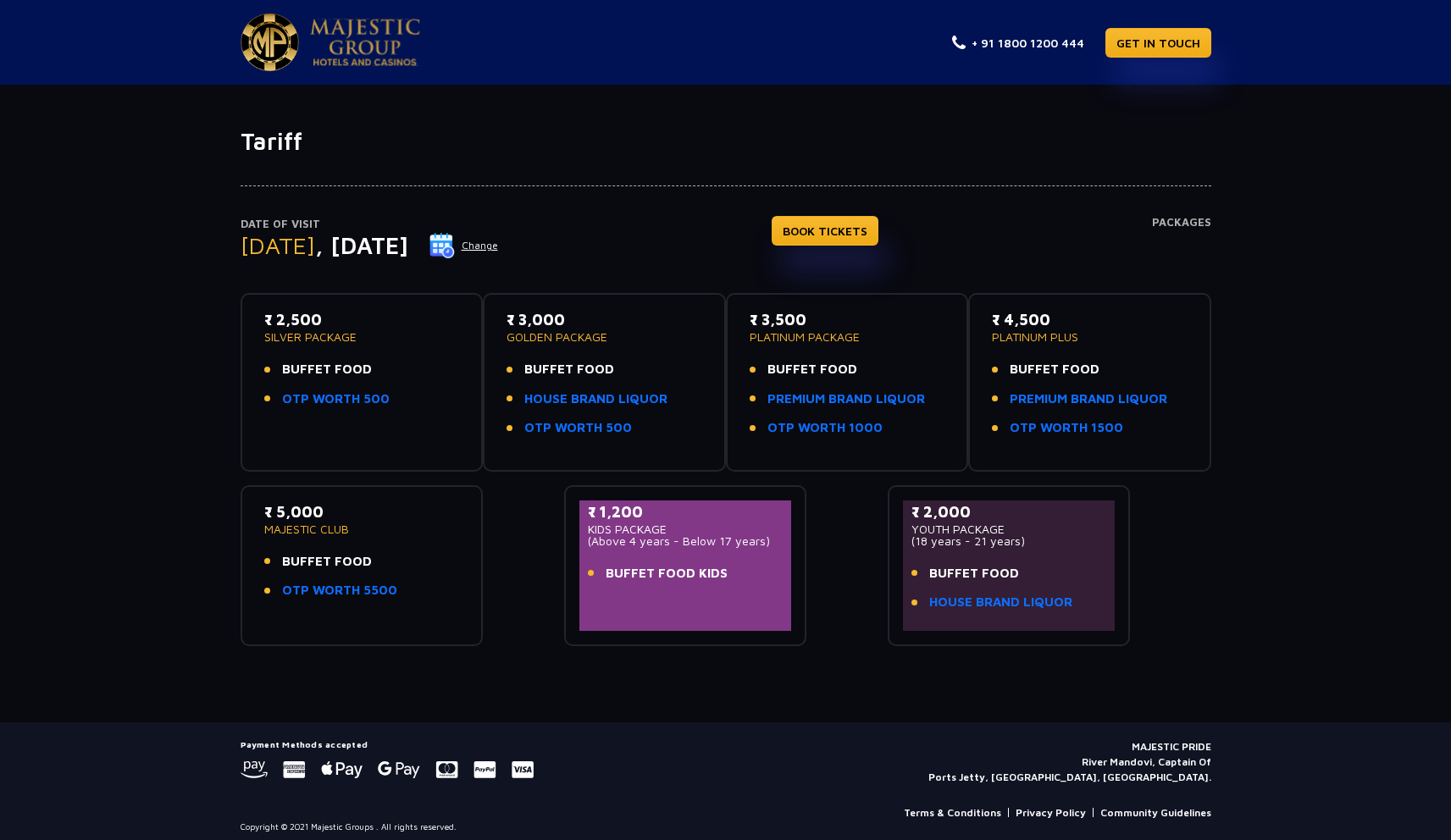
drag, startPoint x: 1006, startPoint y: 334, endPoint x: 1066, endPoint y: 334, distance: 60.0
click at [1067, 334] on p "PLATINUM PLUS" at bounding box center [1089, 336] width 195 height 12
click at [1066, 334] on p "PLATINUM PLUS" at bounding box center [1089, 336] width 195 height 12
drag, startPoint x: 1066, startPoint y: 334, endPoint x: 1014, endPoint y: 334, distance: 52.0
click at [1014, 334] on p "PLATINUM PLUS" at bounding box center [1089, 336] width 195 height 12
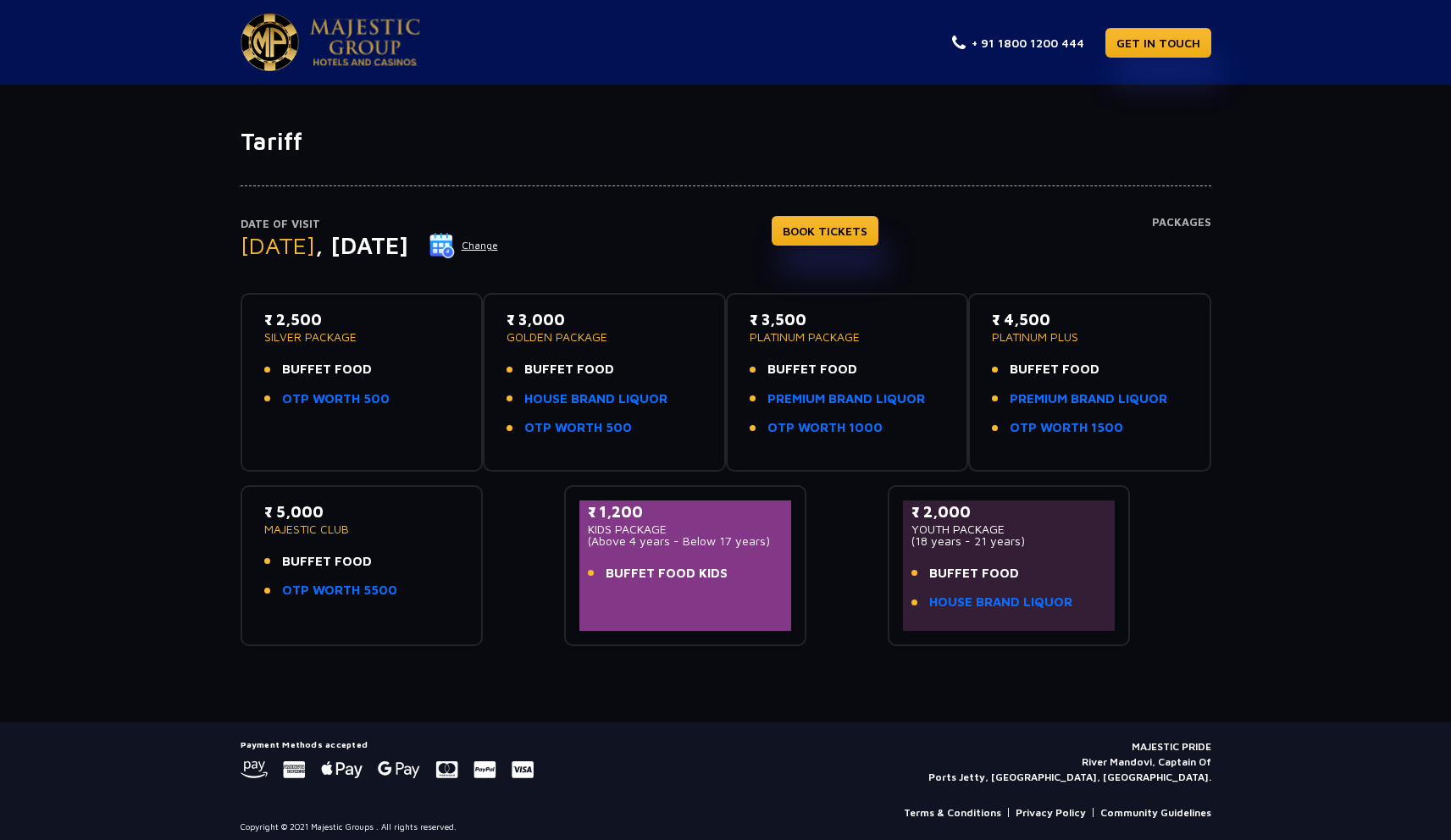
click at [1014, 334] on p "PLATINUM PLUS" at bounding box center [1089, 336] width 195 height 12
click at [154, 295] on div "Date of Visit [DATE] Change BOOK TICKETS Packages ₹ 2,500 SILVER PACKAGE BUFFET…" at bounding box center [726, 400] width 1451 height 490
drag, startPoint x: 265, startPoint y: 323, endPoint x: 390, endPoint y: 323, distance: 125.0
click at [390, 323] on p "₹ 2,500" at bounding box center [362, 319] width 195 height 23
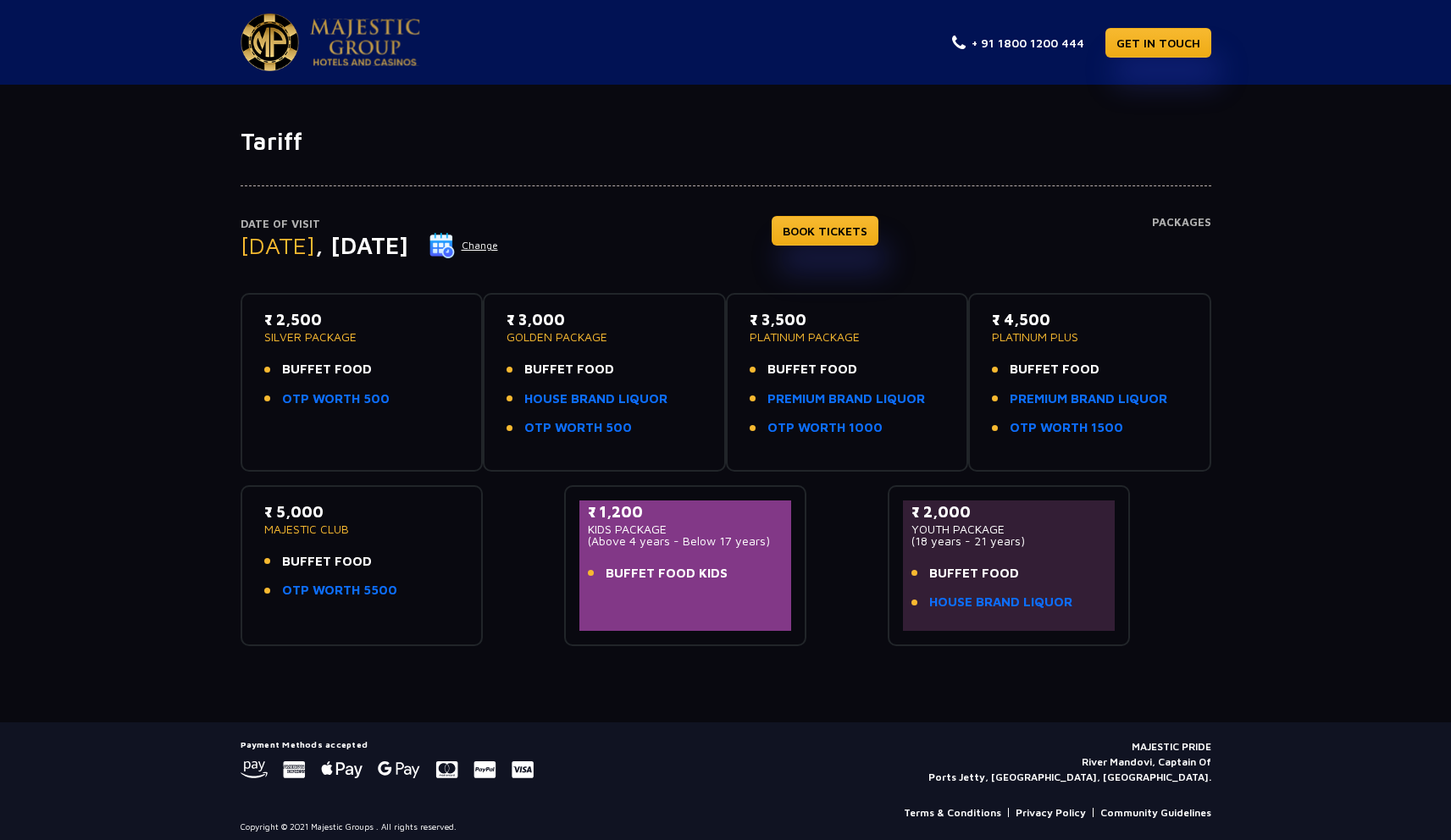
drag, startPoint x: 405, startPoint y: 410, endPoint x: 275, endPoint y: 404, distance: 130.1
click at [275, 404] on div "₹ 2,500 SILVER PACKAGE BUFFET FOOD OTP WORTH 500" at bounding box center [362, 363] width 195 height 110
click at [275, 404] on li "OTP WORTH 500" at bounding box center [362, 399] width 195 height 19
drag, startPoint x: 245, startPoint y: 499, endPoint x: 372, endPoint y: 537, distance: 132.6
click at [372, 538] on div "₹ 5,000 MAJESTIC CLUB BUFFET FOOD OTP WORTH 5500" at bounding box center [362, 565] width 243 height 161
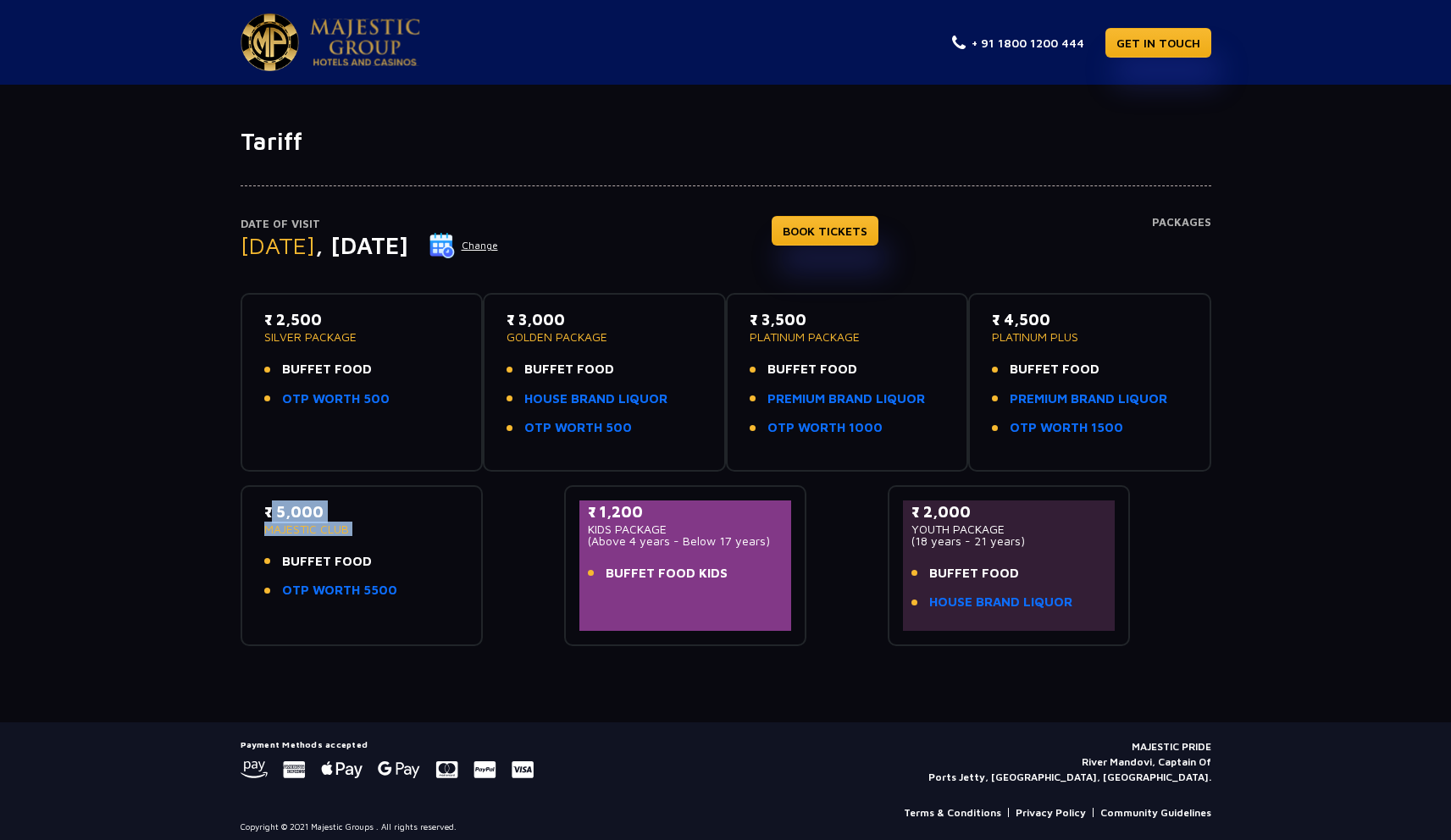
click at [372, 537] on div "₹ 5,000 MAJESTIC CLUB BUFFET FOOD OTP WORTH 5500" at bounding box center [362, 555] width 195 height 110
click at [374, 531] on p "MAJESTIC CLUB" at bounding box center [362, 529] width 195 height 12
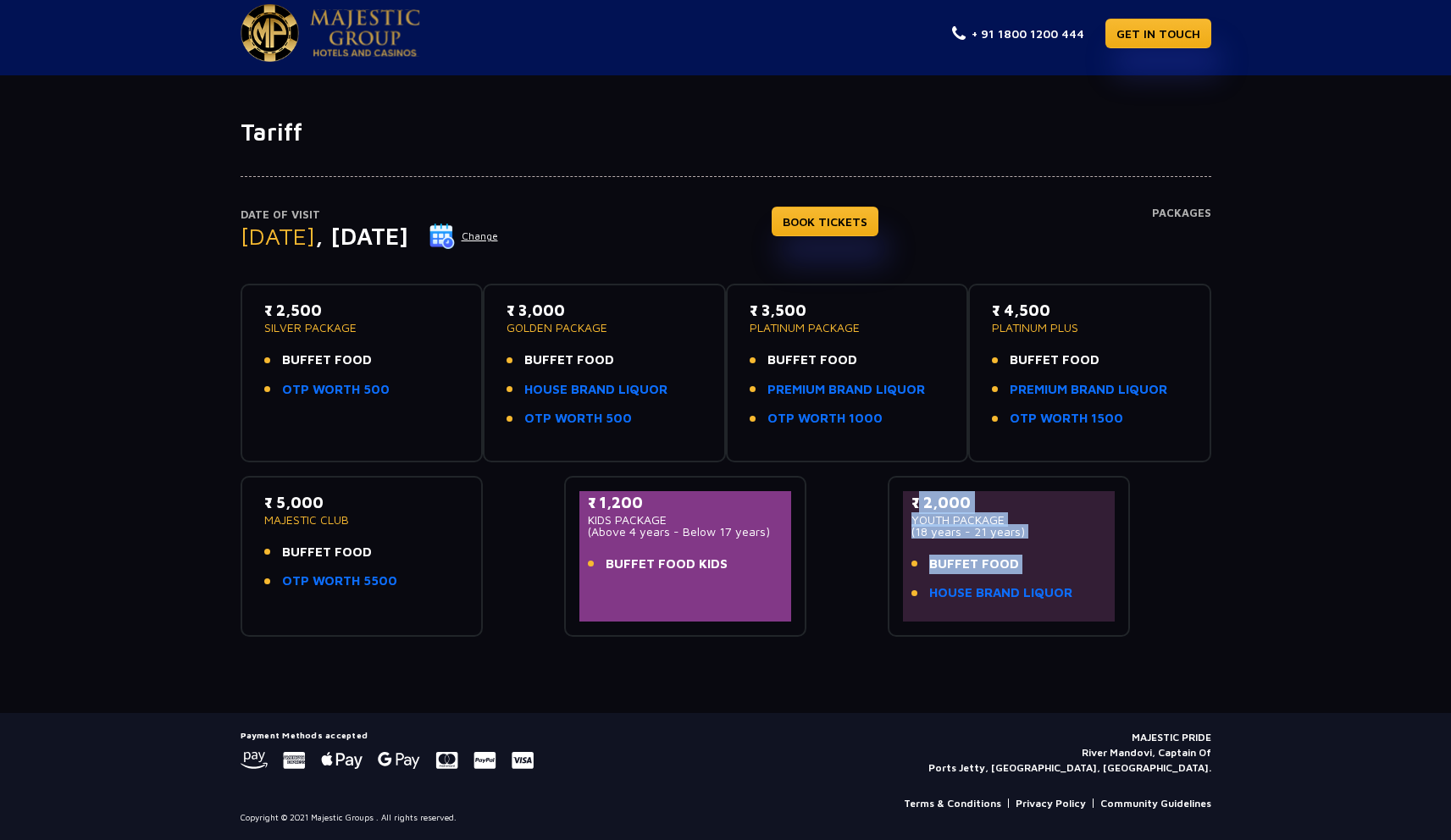
drag, startPoint x: 898, startPoint y: 507, endPoint x: 1113, endPoint y: 586, distance: 229.1
click at [1113, 586] on div "₹ 2,000 YOUTH PACKAGE (18 years - 21 years) BUFFET FOOD HOUSE BRAND LIQUOR" at bounding box center [1008, 556] width 243 height 161
click at [1112, 586] on div "₹ 2,000 YOUTH PACKAGE (18 years - 21 years) BUFFET FOOD HOUSE BRAND LIQUOR" at bounding box center [1009, 555] width 213 height 130
drag, startPoint x: 1112, startPoint y: 593, endPoint x: 884, endPoint y: 489, distance: 250.6
click at [884, 489] on div "₹ 2,500 SILVER PACKAGE BUFFET FOOD OTP WORTH 500 ₹ 3,000 GOLDEN PACKAGE BUFFET …" at bounding box center [726, 453] width 971 height 366
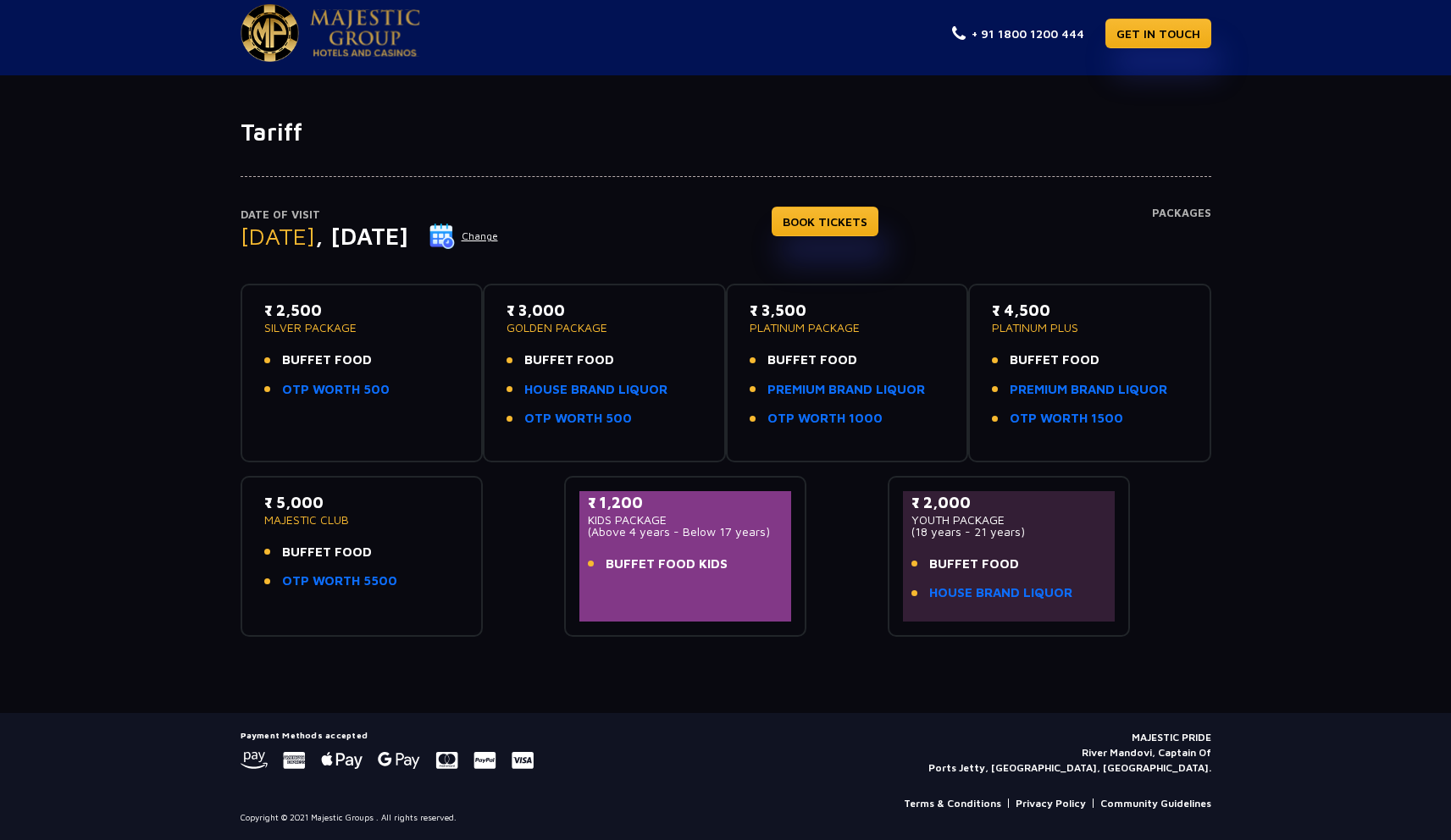
click at [884, 489] on div "₹ 2,500 SILVER PACKAGE BUFFET FOOD OTP WORTH 500 ₹ 3,000 GOLDEN PACKAGE BUFFET …" at bounding box center [726, 453] width 971 height 366
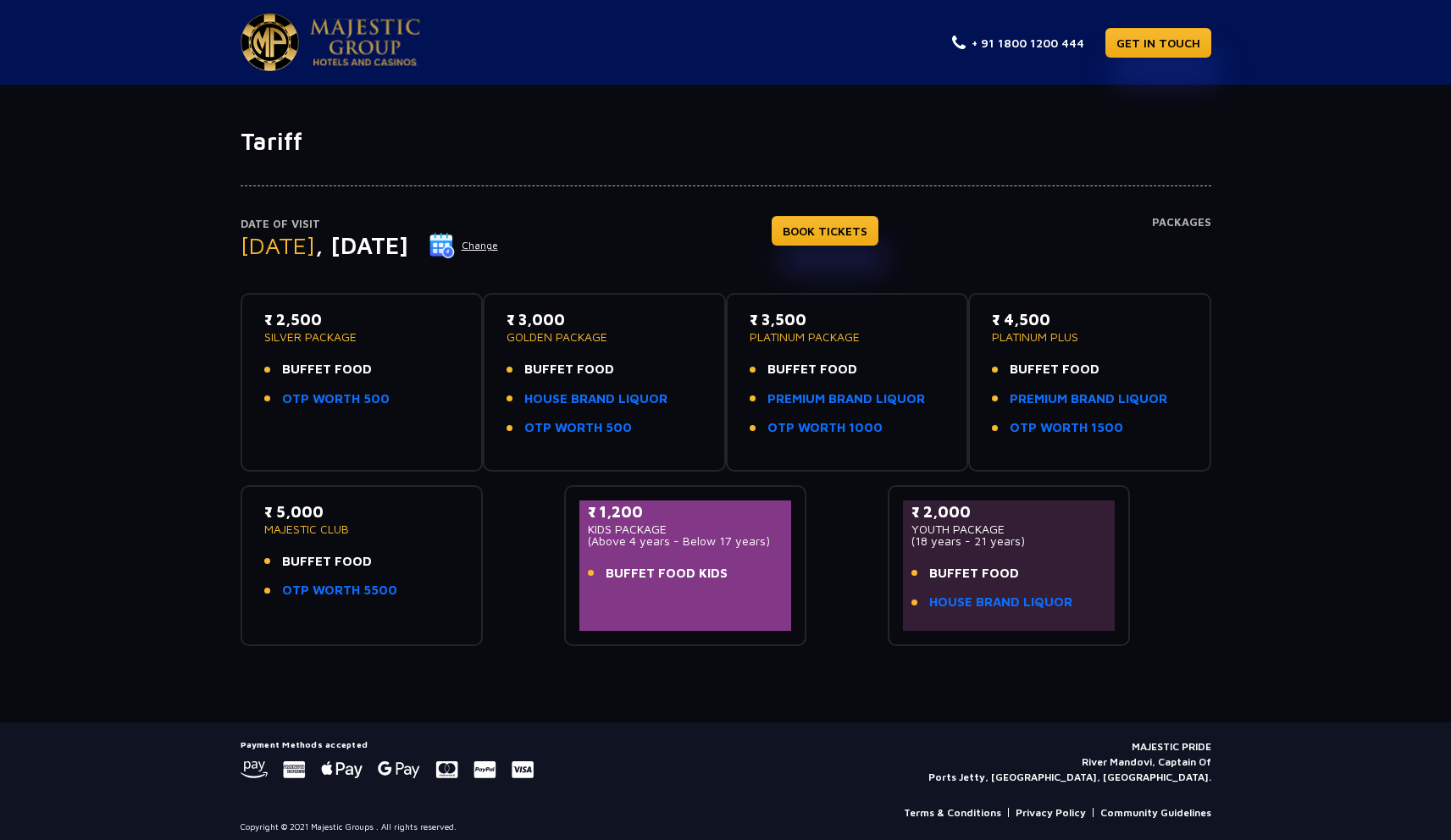
click at [1175, 218] on h4 "Packages" at bounding box center [1181, 246] width 59 height 61
click at [362, 43] on img at bounding box center [365, 42] width 110 height 47
